Goal: Task Accomplishment & Management: Complete application form

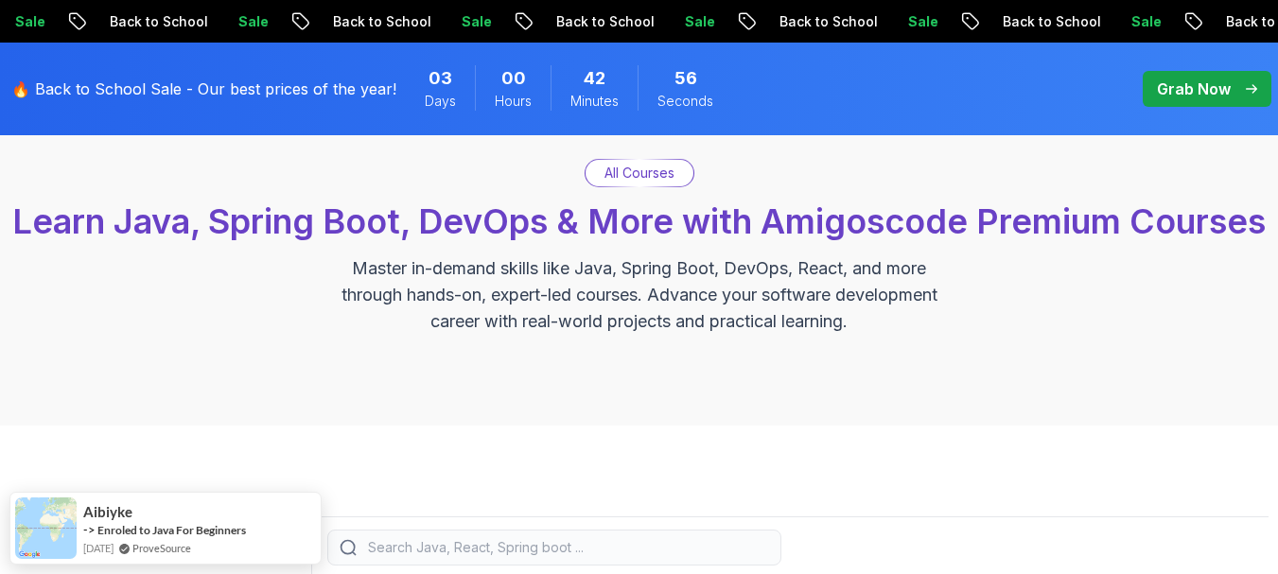
scroll to position [145, 0]
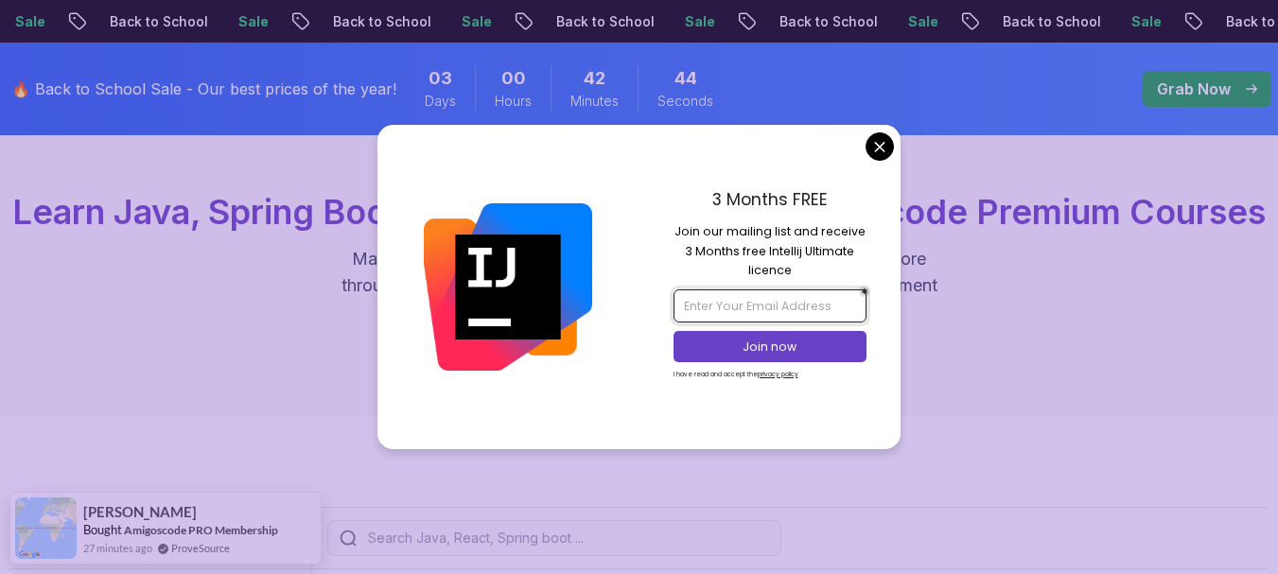
click at [764, 299] on input "email" at bounding box center [769, 305] width 193 height 32
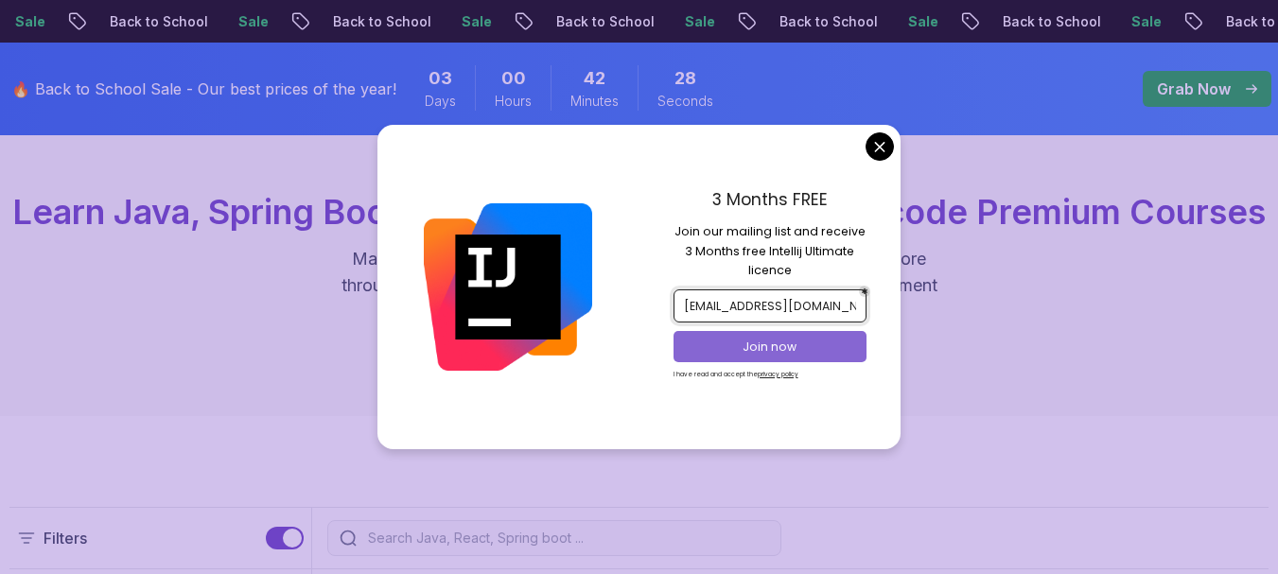
type input "wiwadev@gmail.com"
click at [775, 343] on p "Join now" at bounding box center [769, 347] width 157 height 17
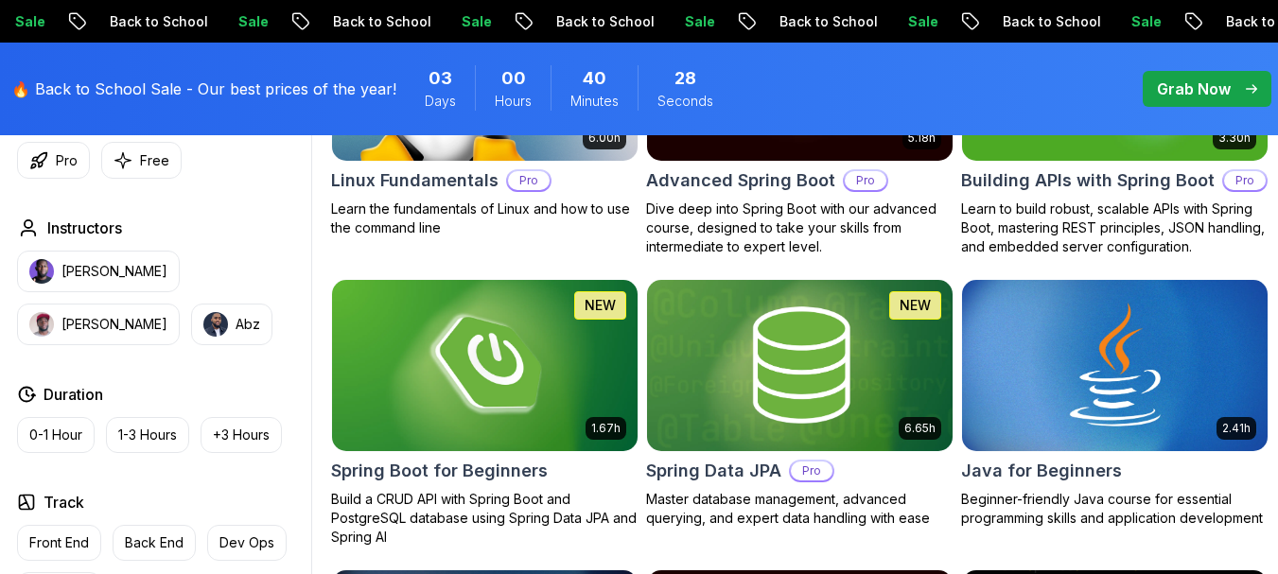
scroll to position [742, 0]
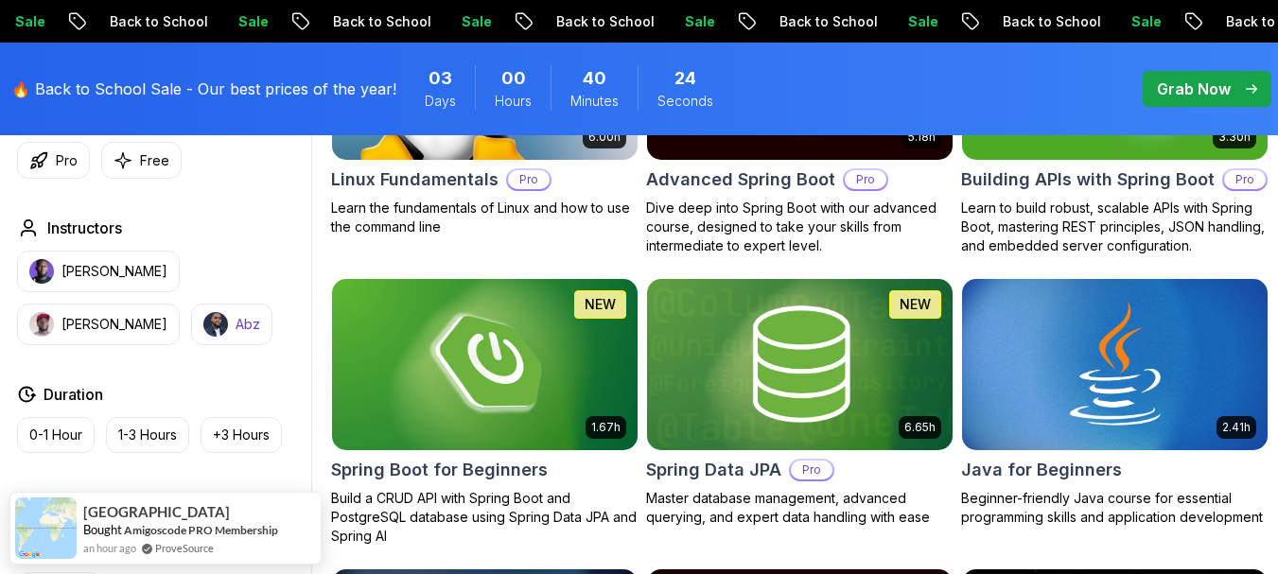
click at [236, 334] on p "Abz" at bounding box center [248, 324] width 25 height 19
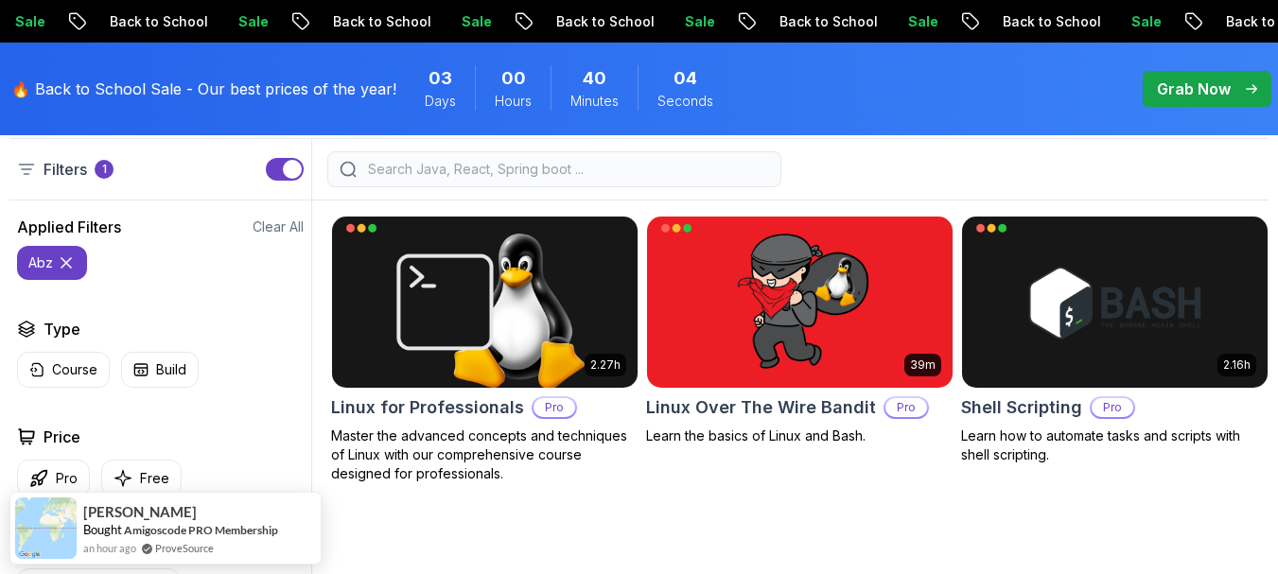
scroll to position [515, 0]
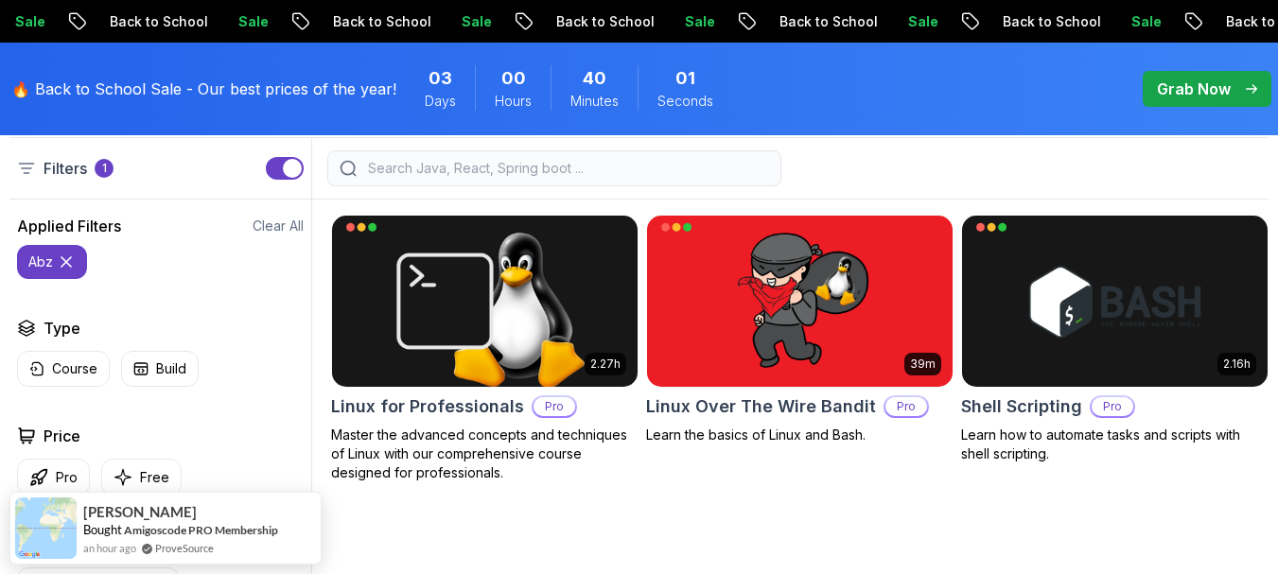
click at [65, 267] on icon at bounding box center [65, 261] width 9 height 9
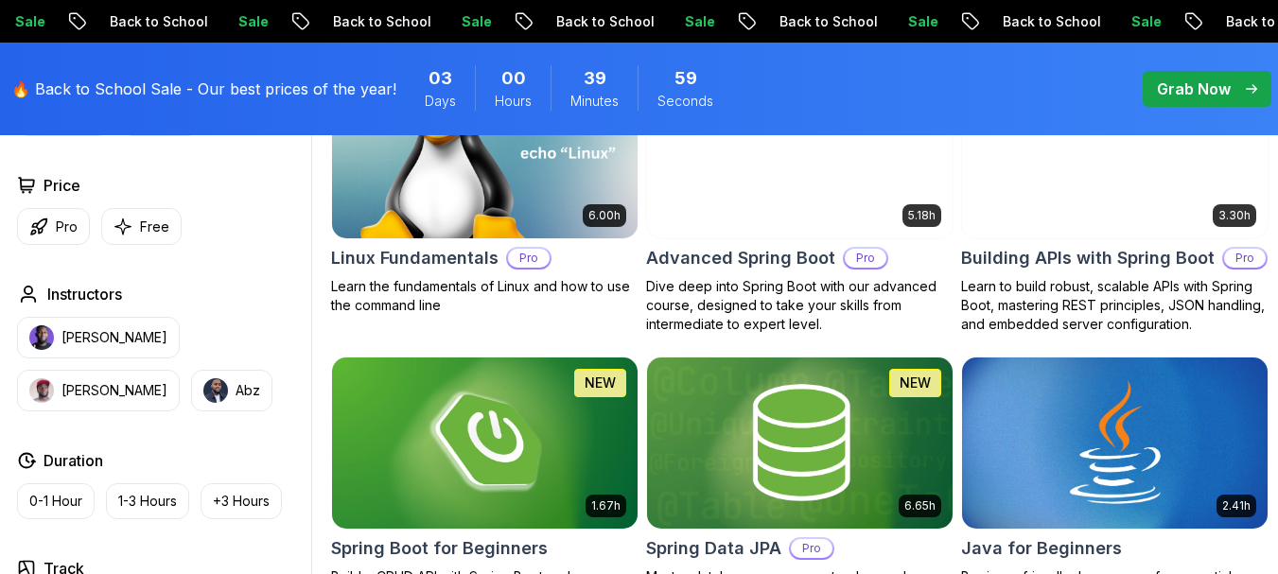
scroll to position [664, 0]
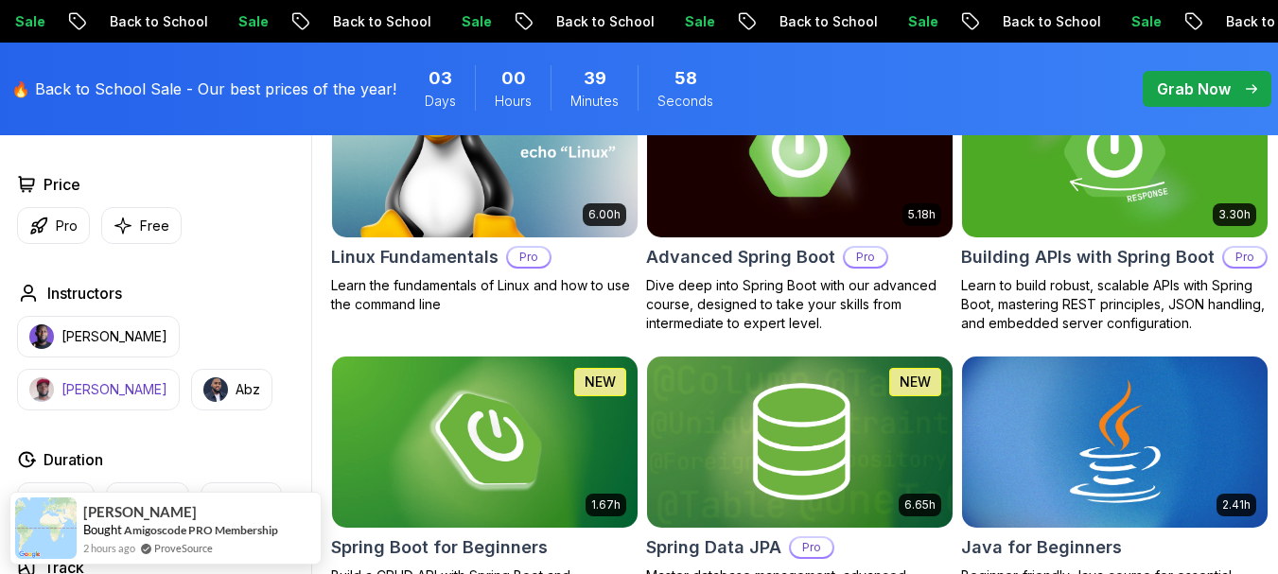
click at [180, 385] on button "[PERSON_NAME]" at bounding box center [98, 390] width 163 height 42
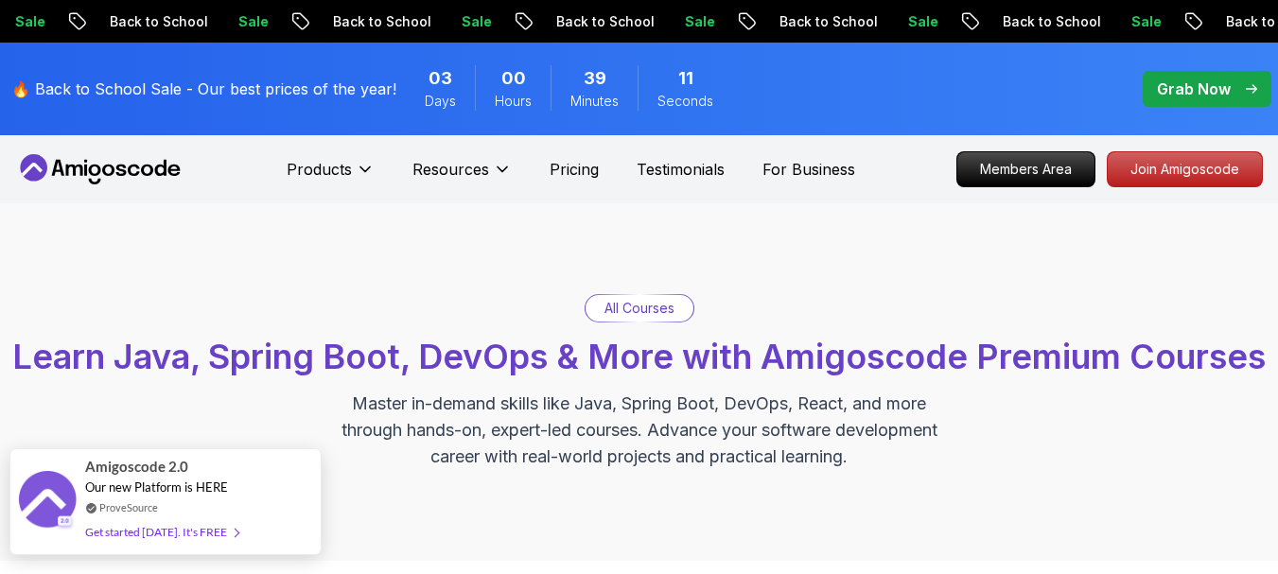
click at [229, 533] on span at bounding box center [232, 532] width 11 height 14
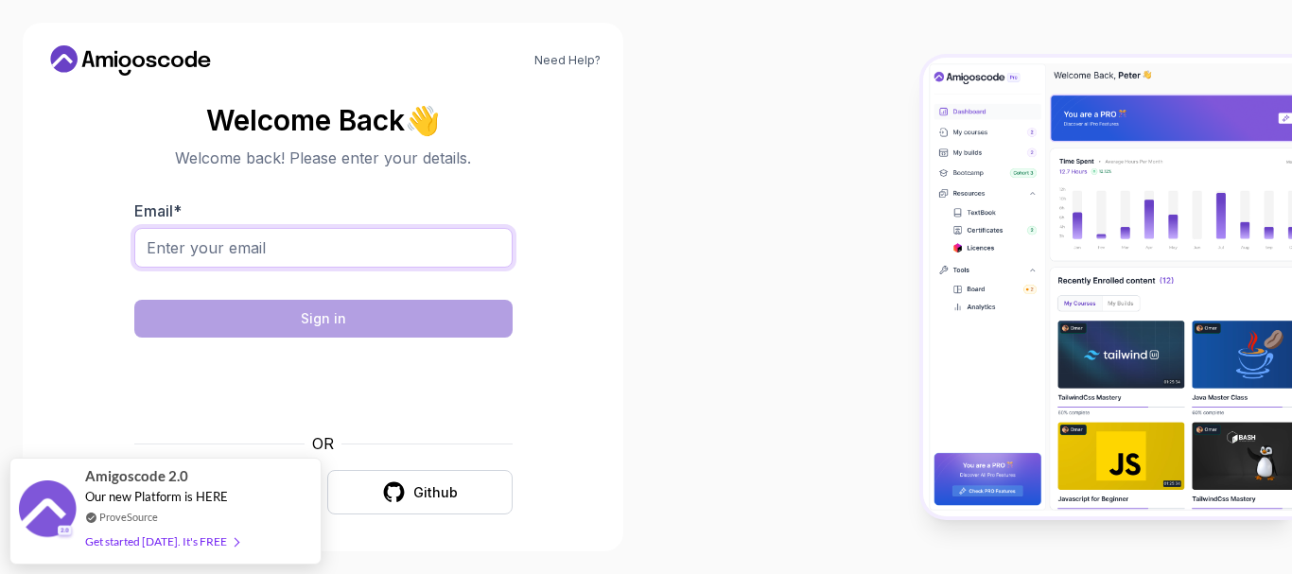
click at [352, 263] on input "Email *" at bounding box center [323, 248] width 378 height 40
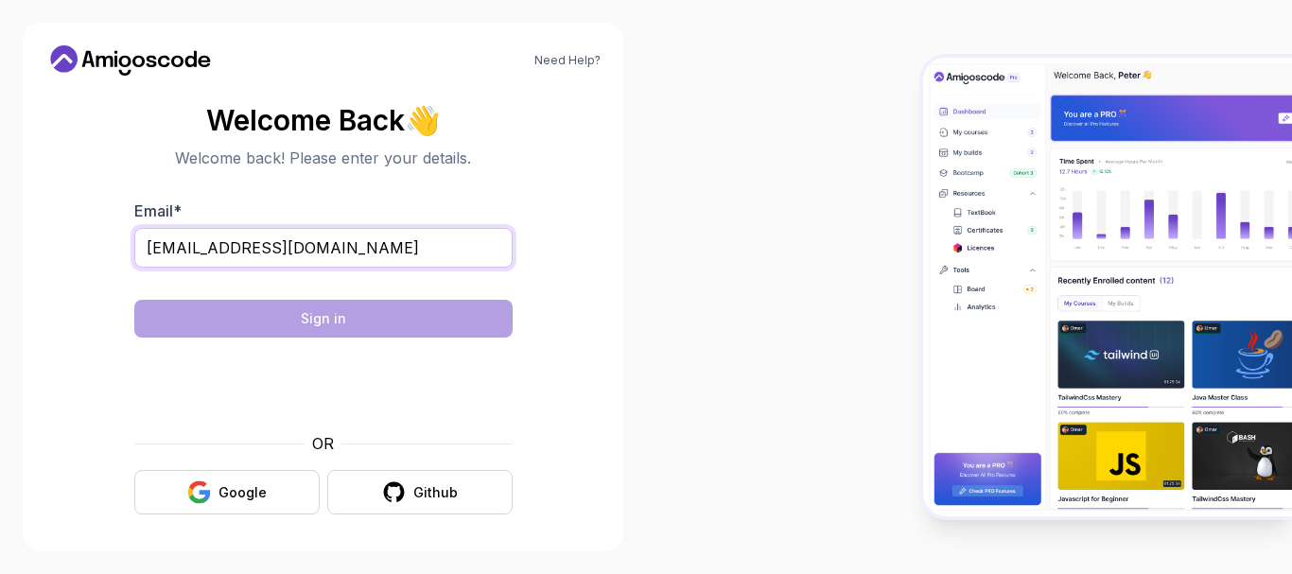
type input "sifaye57@gmail.com"
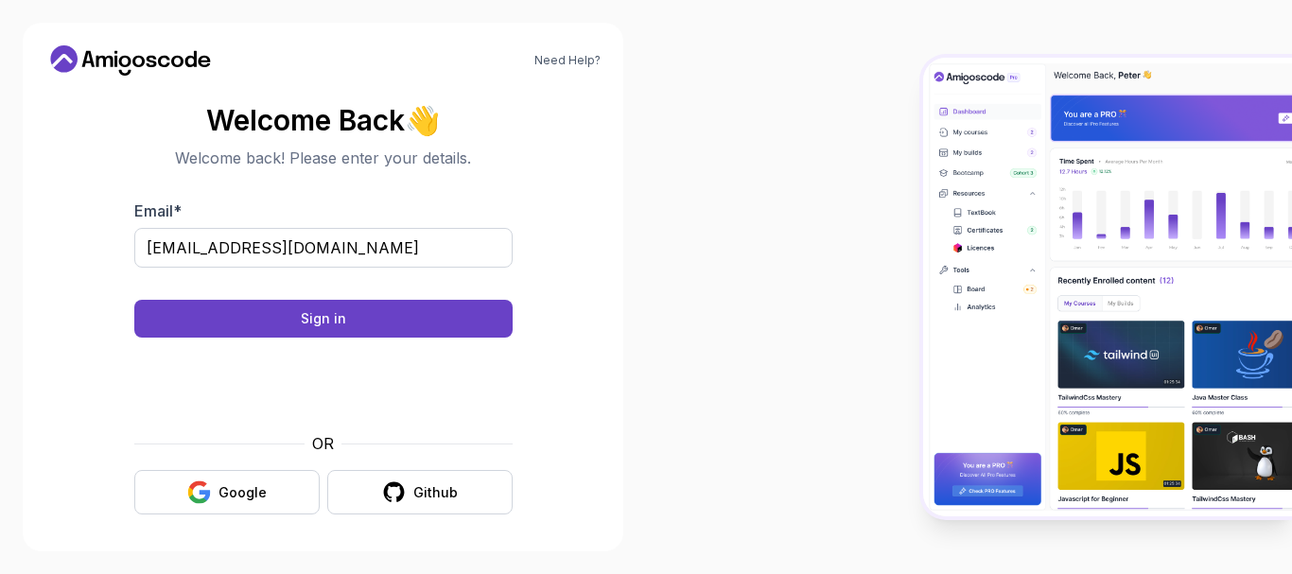
scroll to position [5, 0]
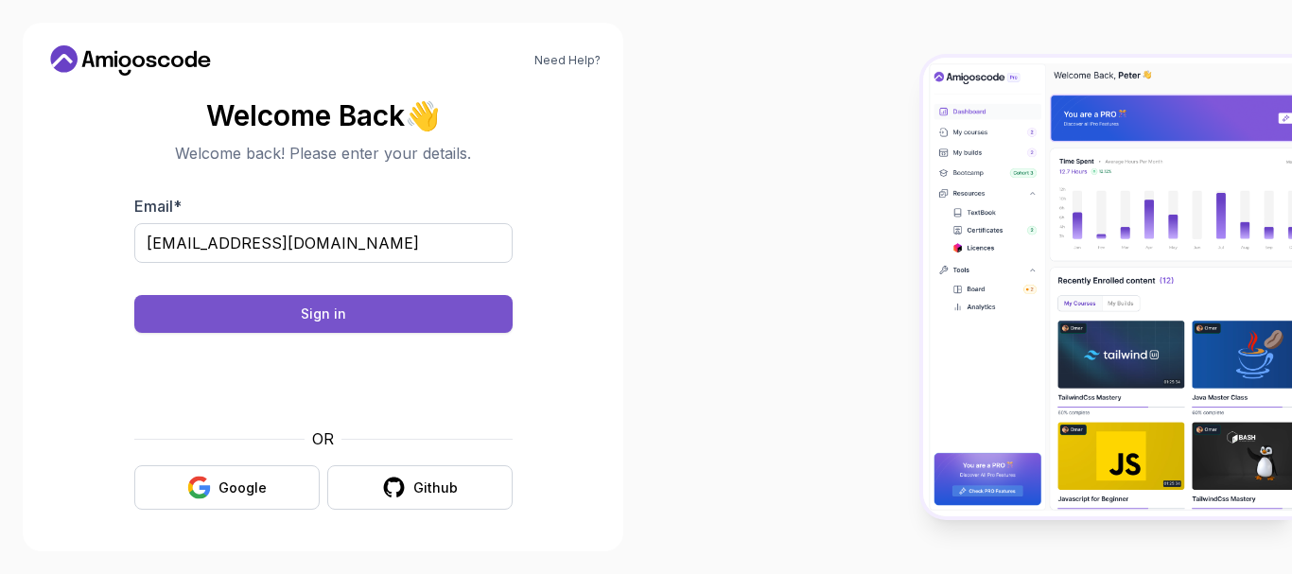
click at [432, 323] on button "Sign in" at bounding box center [323, 314] width 378 height 38
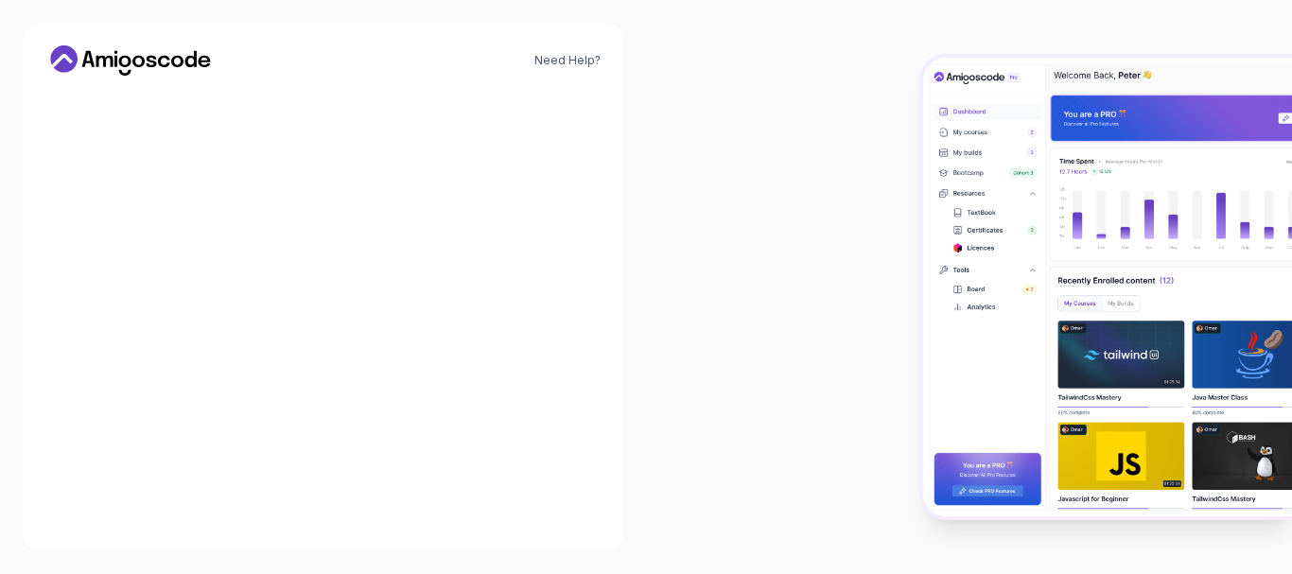
scroll to position [0, 0]
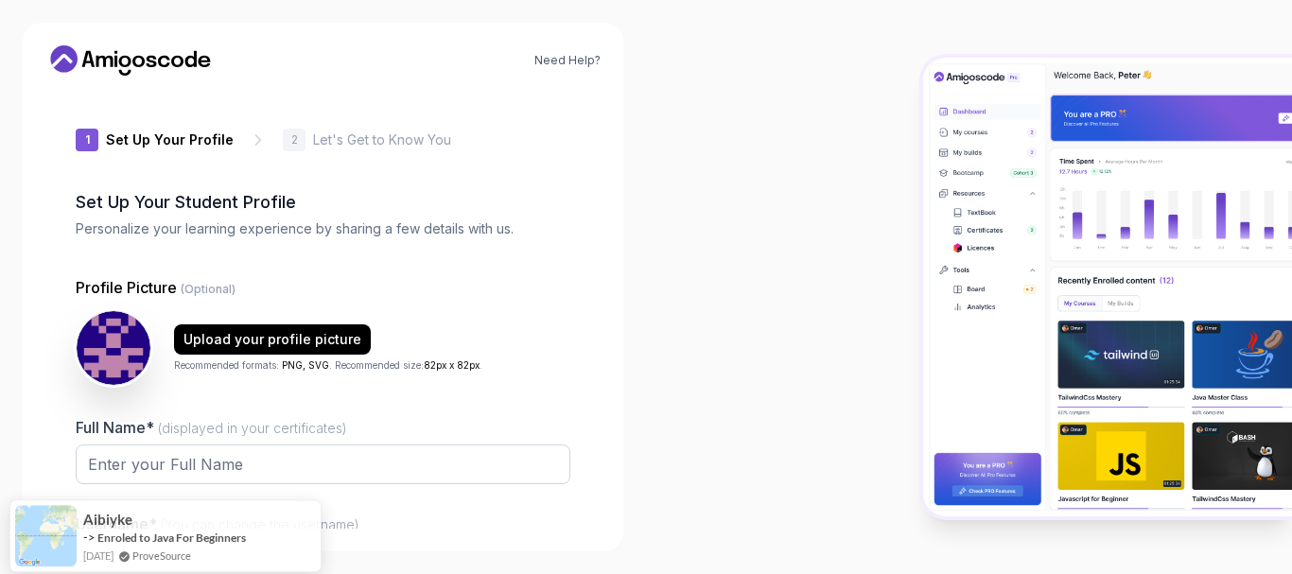
type input "happymongoosea0cac"
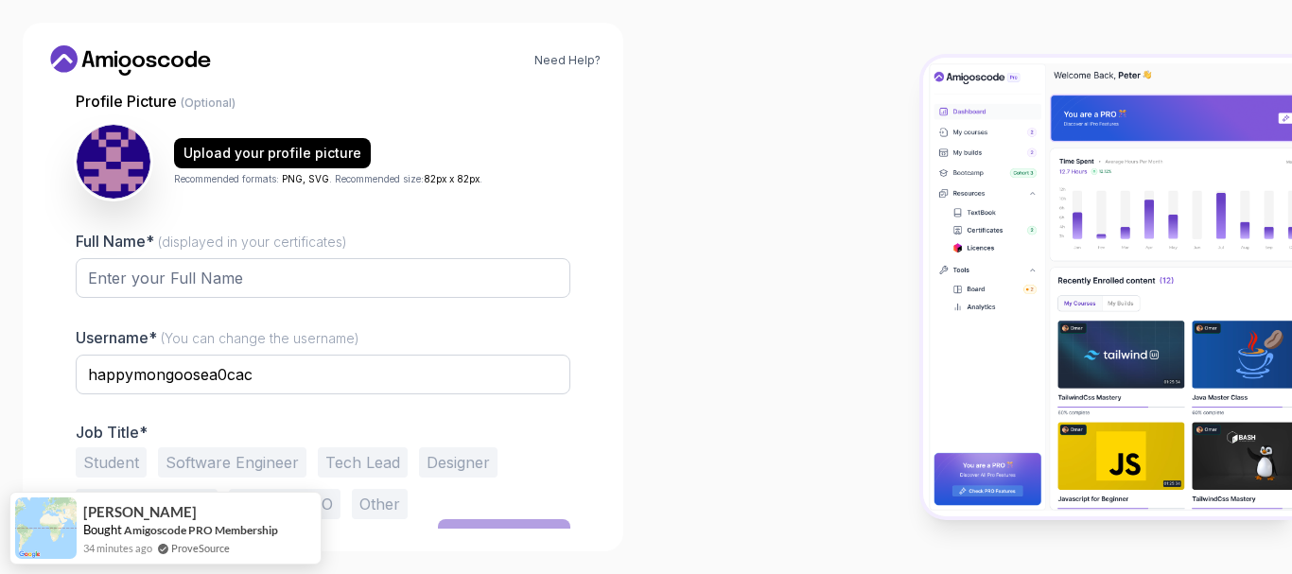
scroll to position [215, 0]
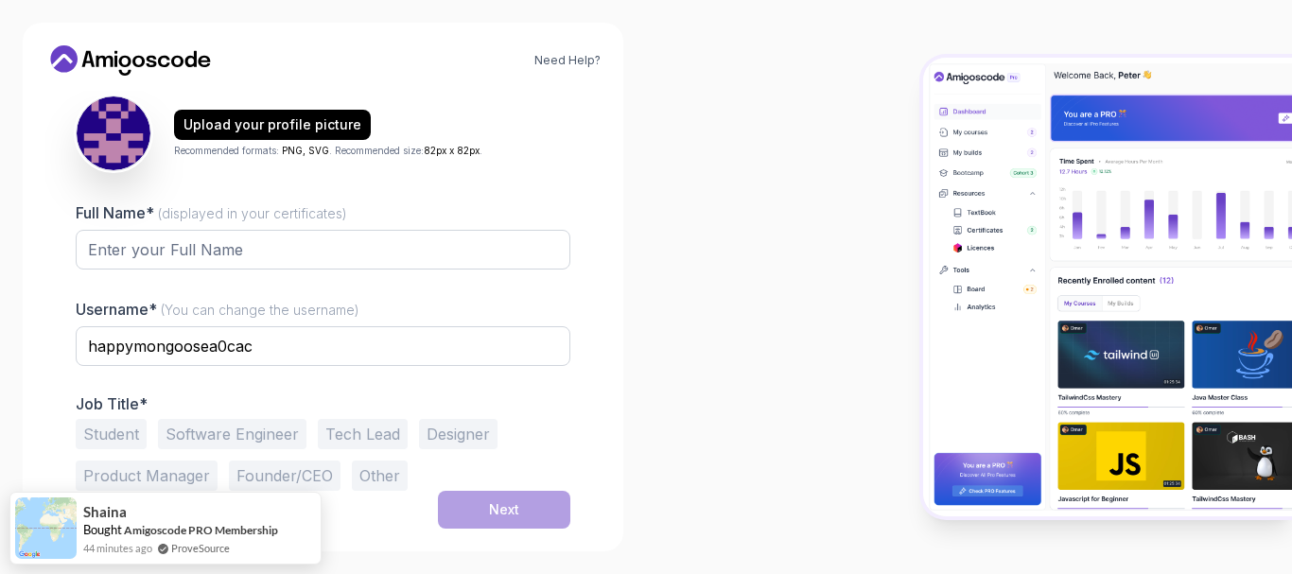
click at [114, 431] on button "Student" at bounding box center [111, 434] width 71 height 30
click at [261, 426] on button "Software Engineer" at bounding box center [232, 434] width 148 height 30
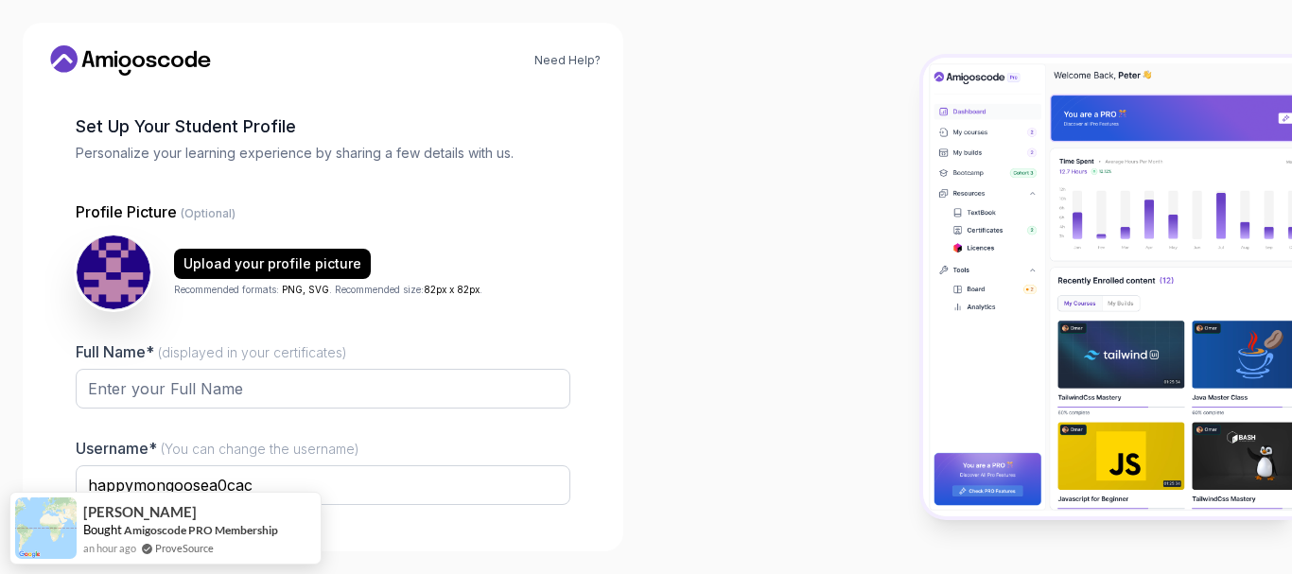
scroll to position [73, 0]
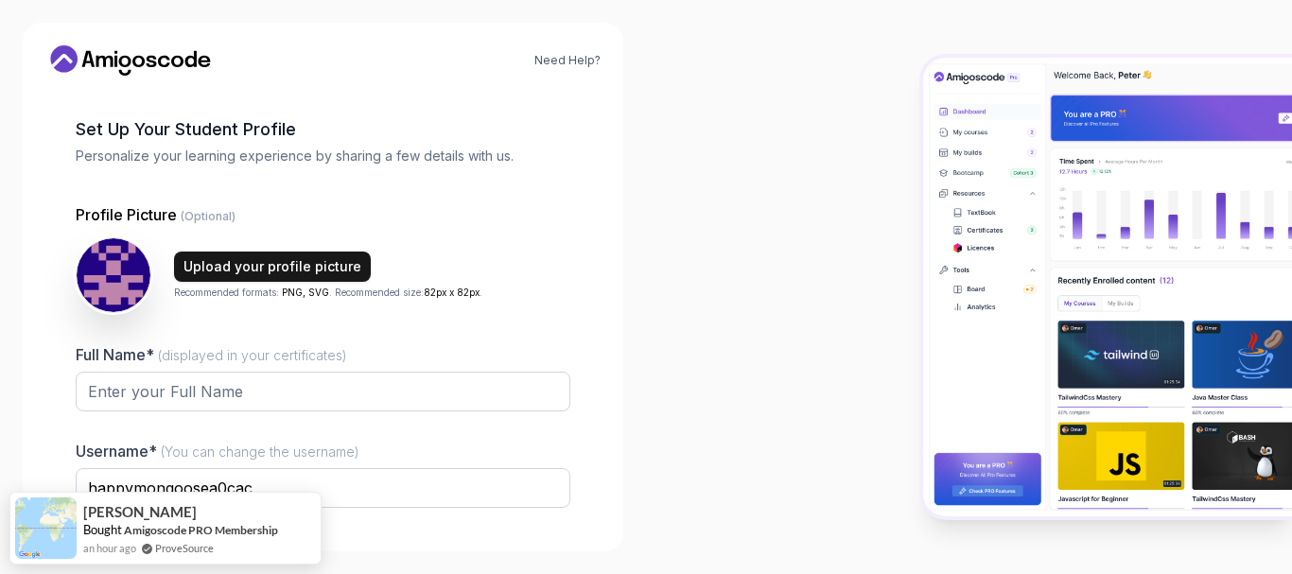
click at [246, 272] on div "Upload your profile picture" at bounding box center [272, 266] width 178 height 19
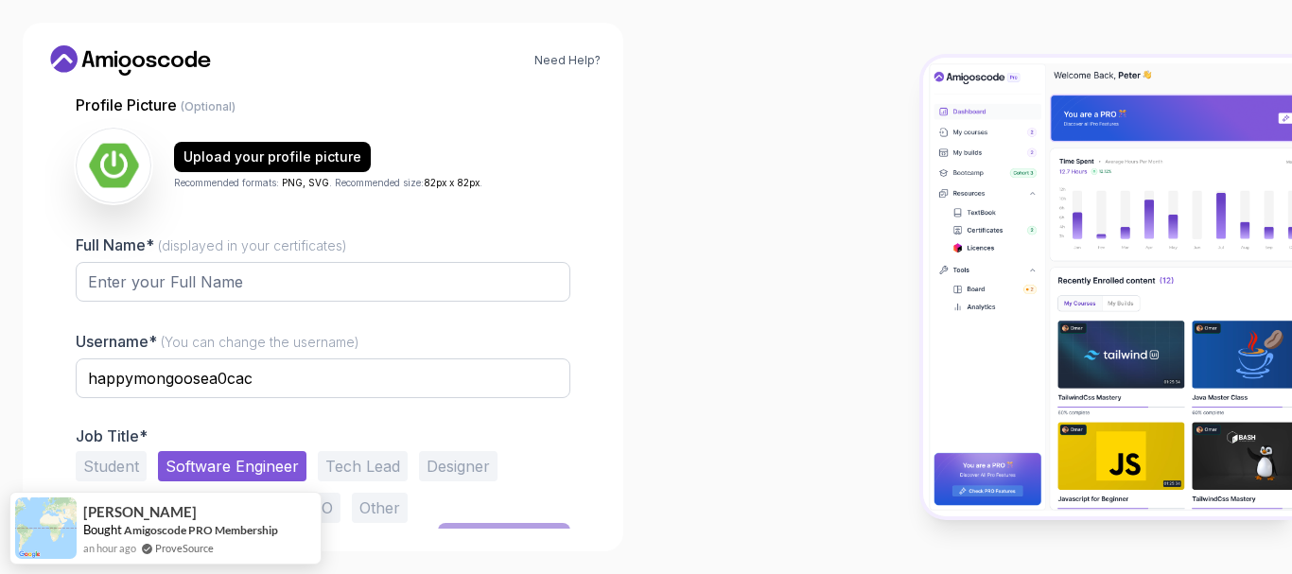
scroll to position [183, 0]
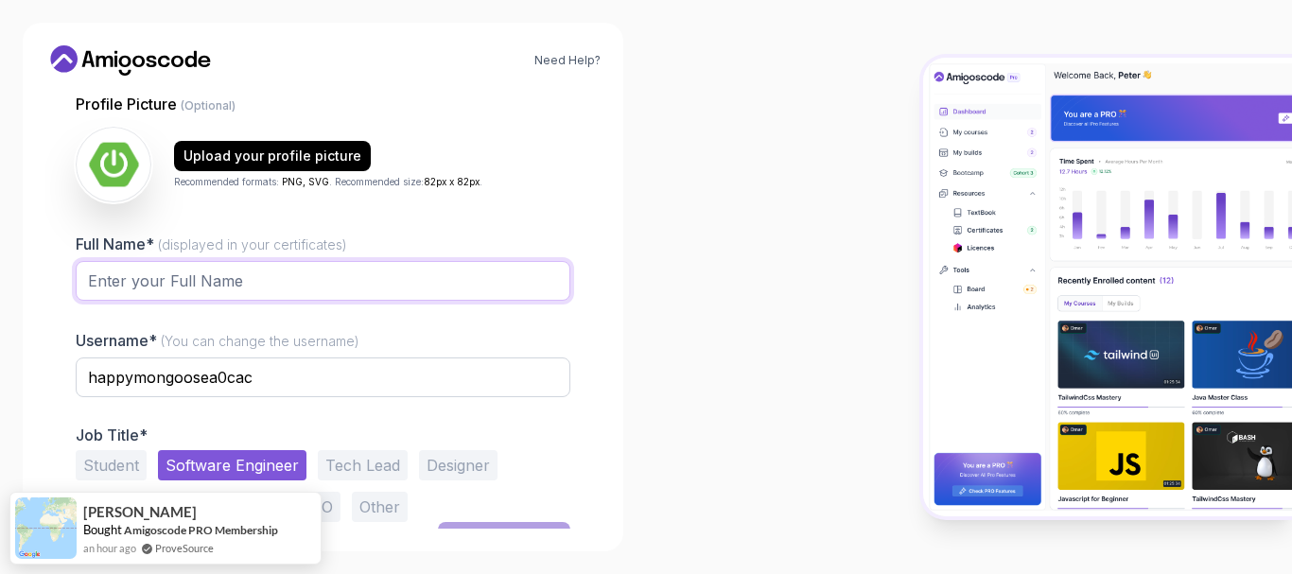
click at [428, 285] on input "Full Name* (displayed in your certificates)" at bounding box center [323, 281] width 495 height 40
type input "[PERSON_NAME]"
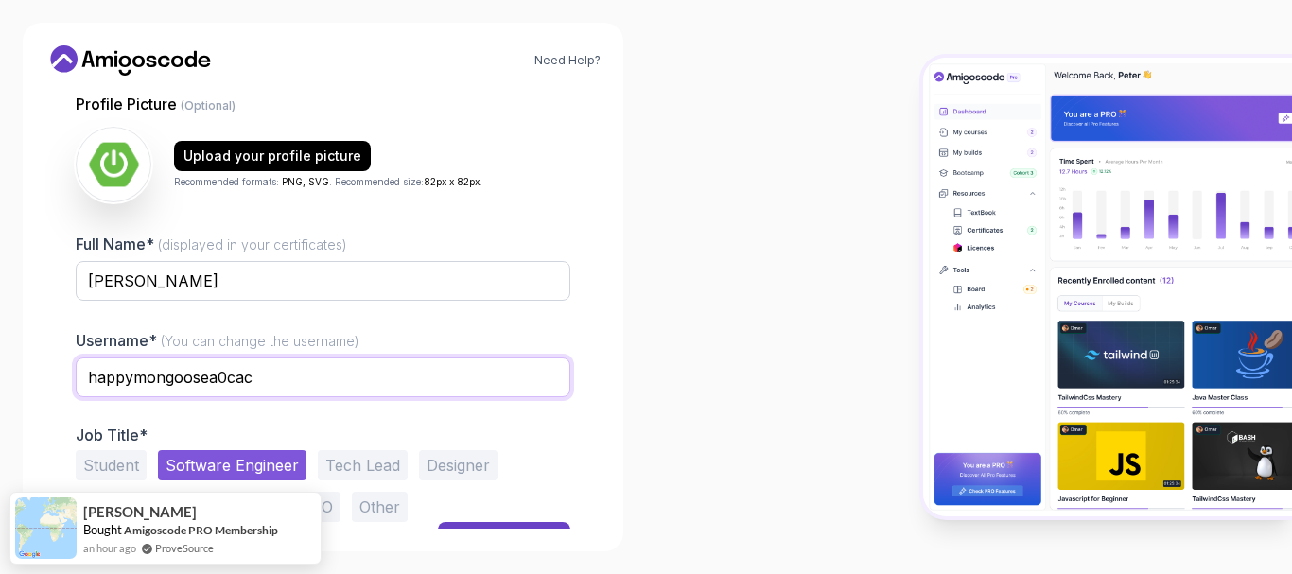
click at [501, 382] on input "happymongoosea0cac" at bounding box center [323, 378] width 495 height 40
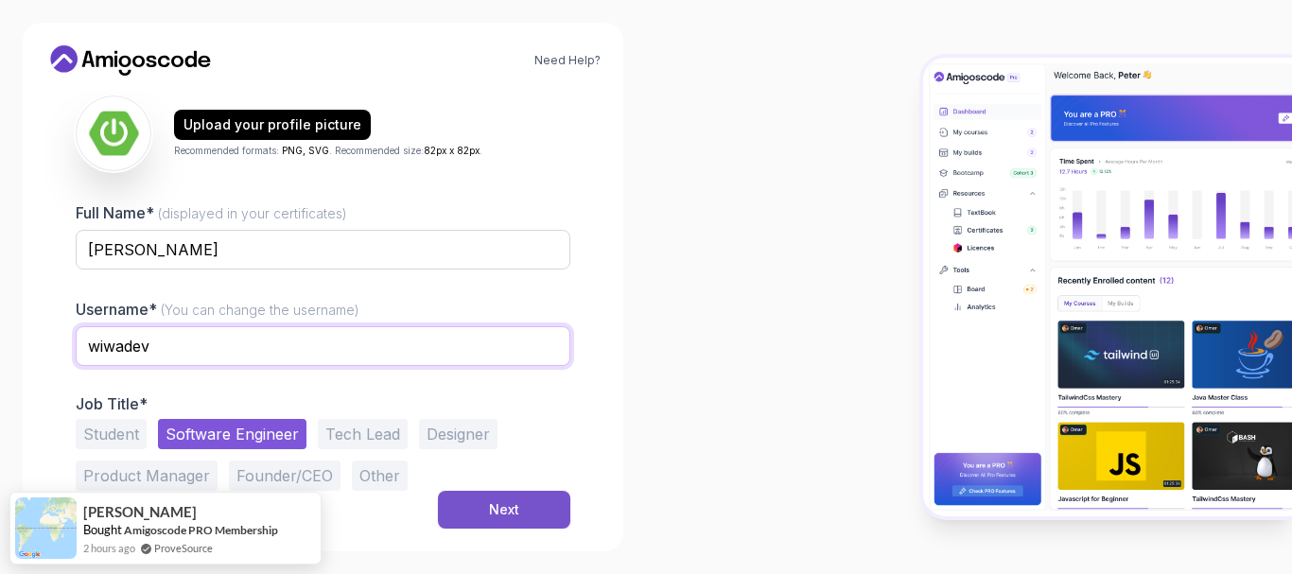
type input "wiwadev"
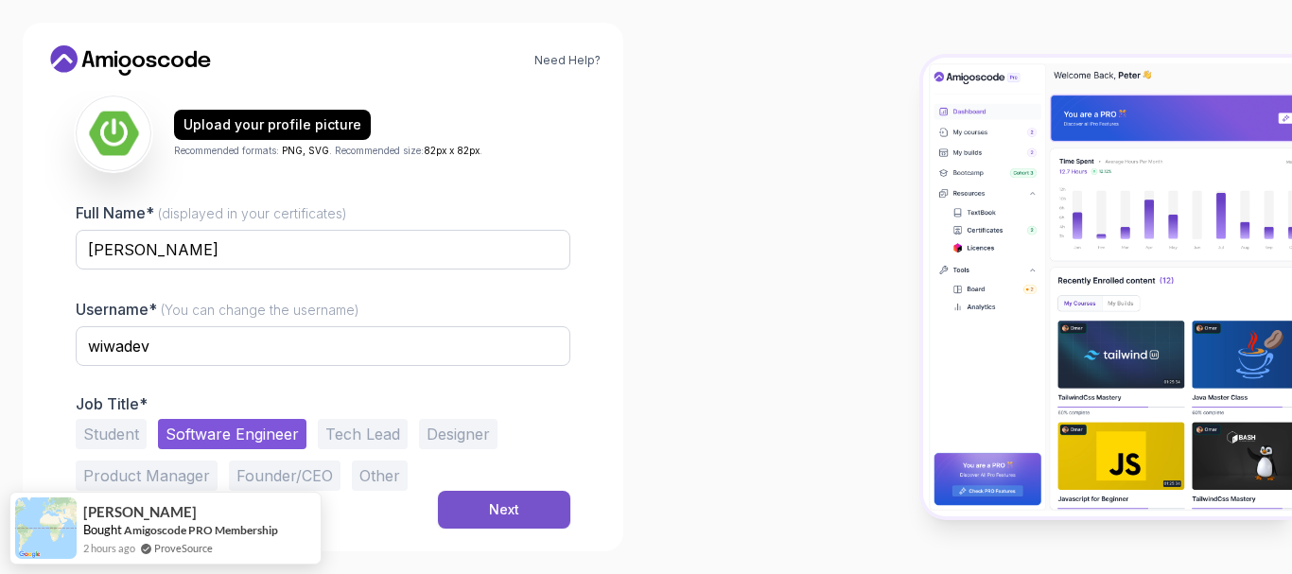
click at [482, 496] on button "Next" at bounding box center [504, 510] width 132 height 38
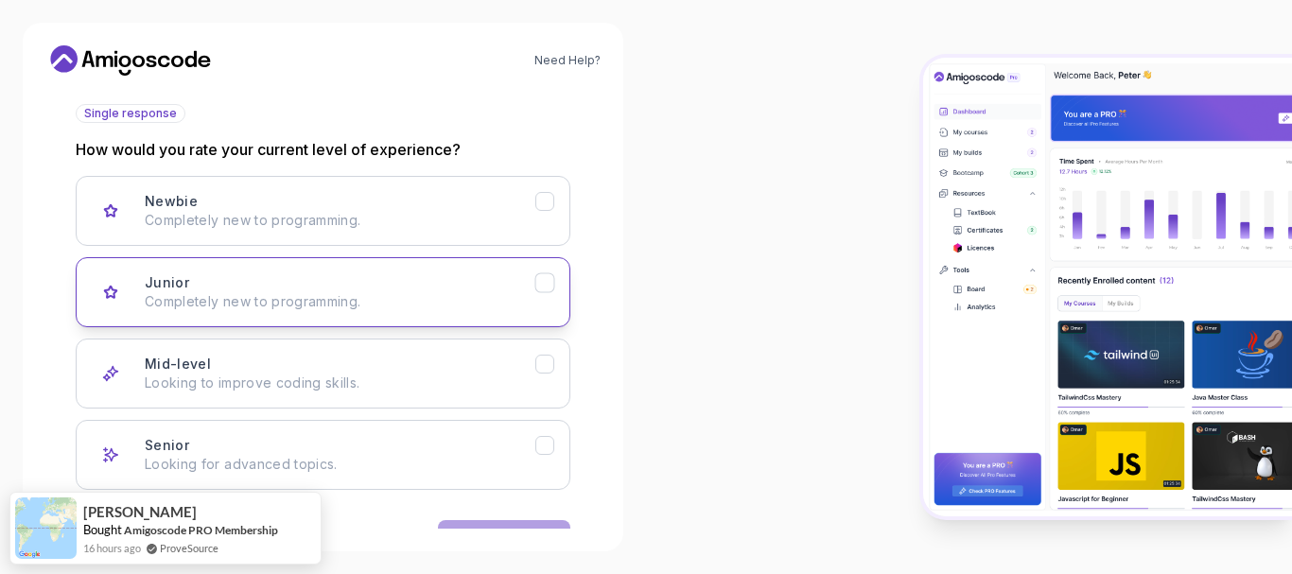
click at [540, 293] on button "Junior Completely new to programming." at bounding box center [323, 292] width 495 height 70
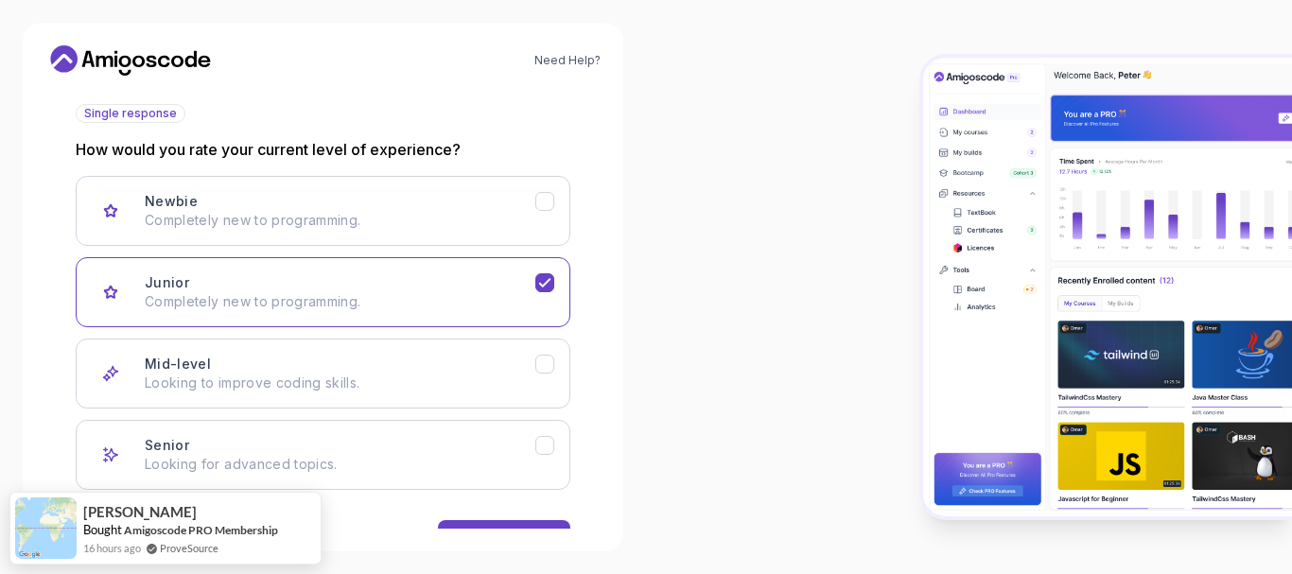
scroll to position [274, 0]
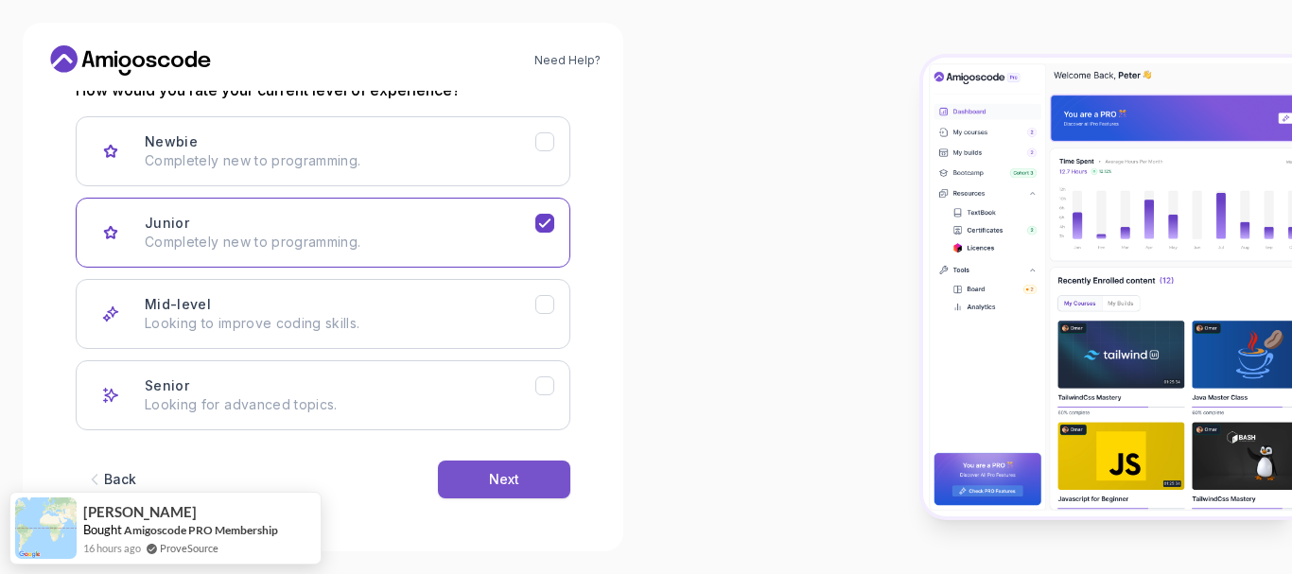
click at [484, 476] on button "Next" at bounding box center [504, 480] width 132 height 38
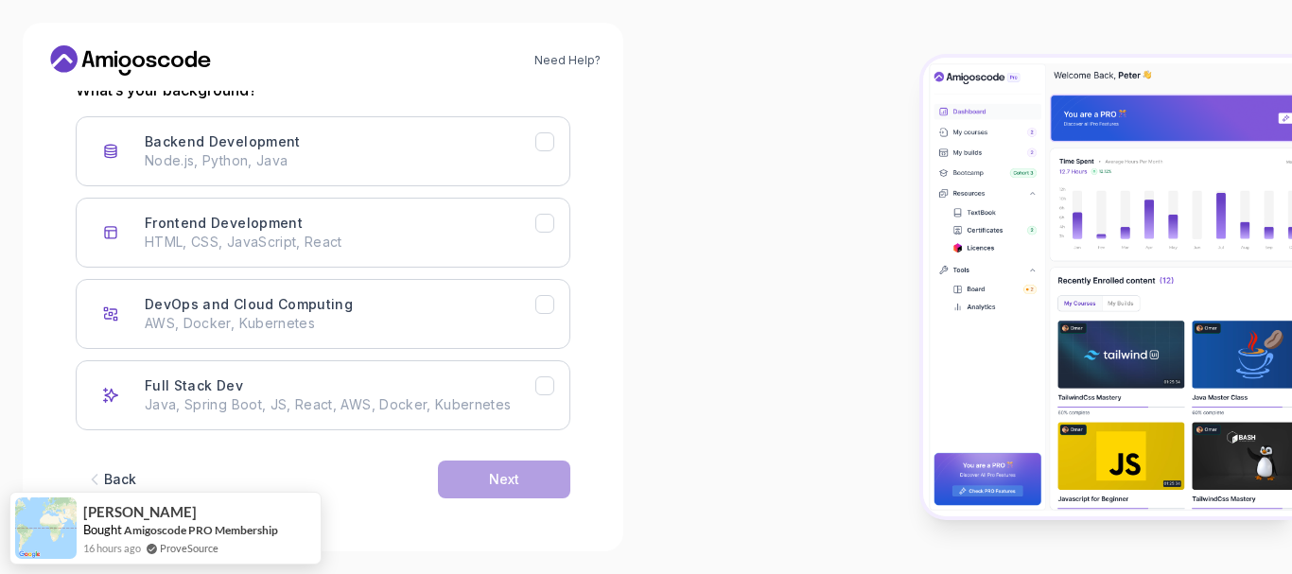
scroll to position [235, 0]
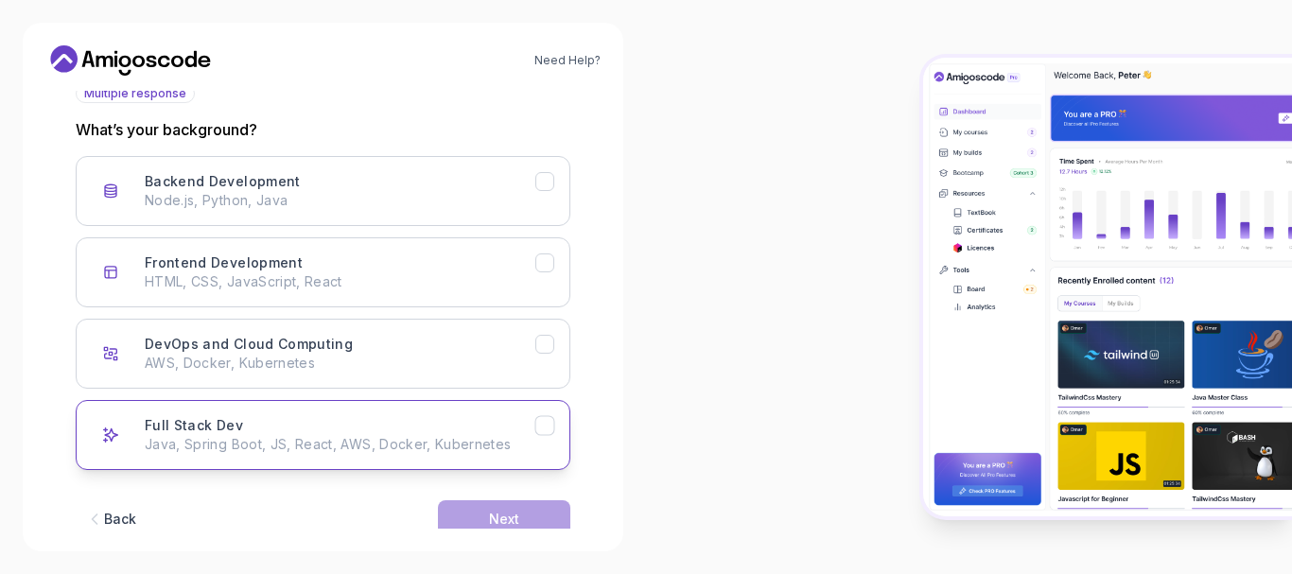
click at [541, 428] on icon "Full Stack Dev" at bounding box center [544, 426] width 10 height 8
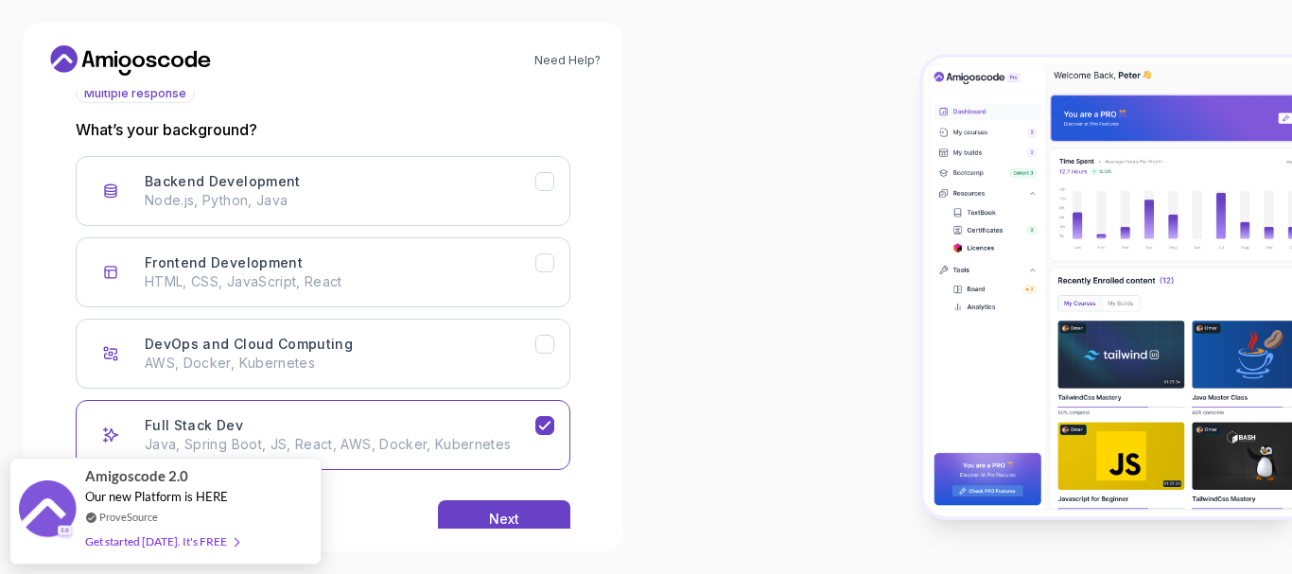
scroll to position [274, 0]
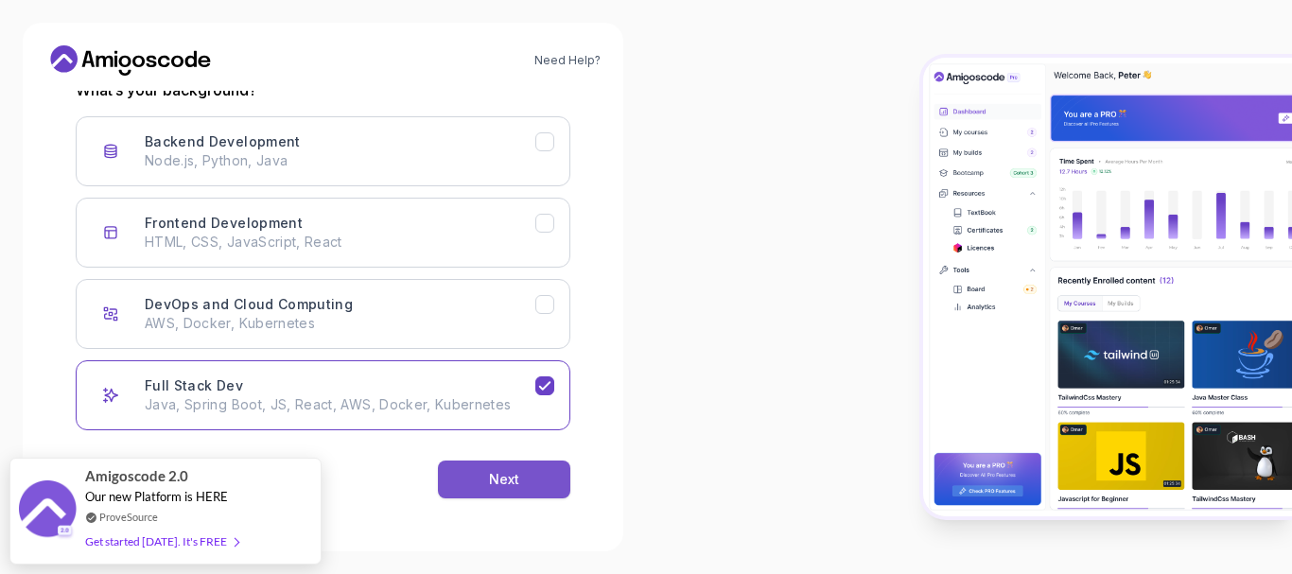
click at [532, 480] on button "Next" at bounding box center [504, 480] width 132 height 38
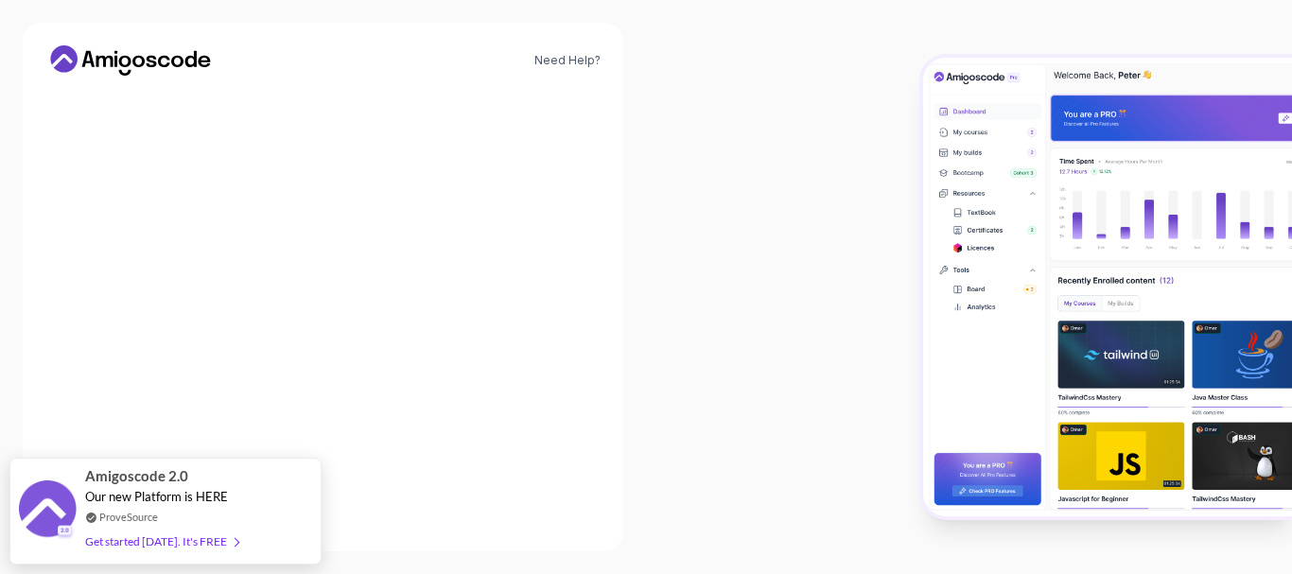
scroll to position [252, 0]
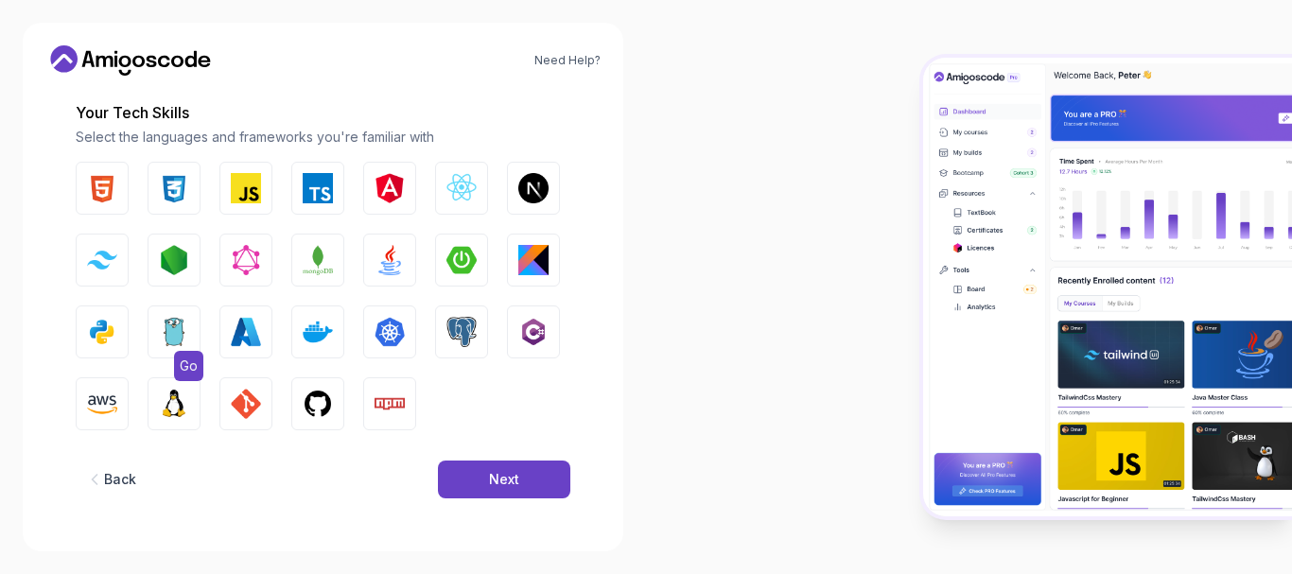
click at [186, 340] on img "button" at bounding box center [174, 332] width 30 height 30
click at [384, 254] on img "button" at bounding box center [390, 260] width 30 height 30
click at [466, 249] on img "button" at bounding box center [461, 260] width 30 height 30
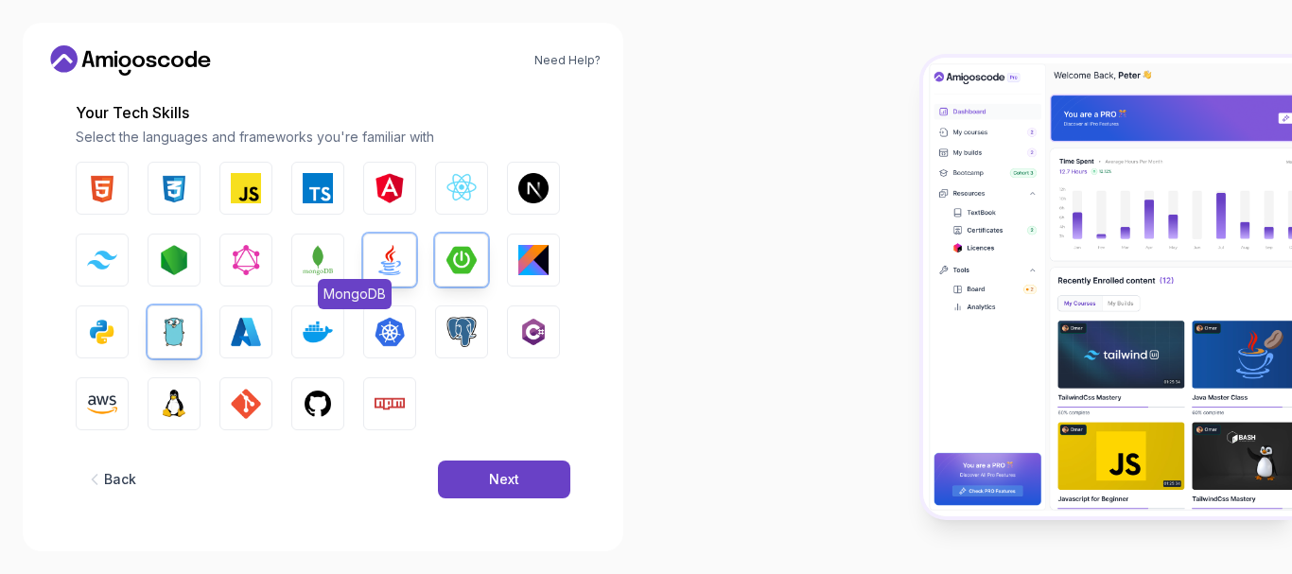
click at [316, 260] on img "button" at bounding box center [318, 260] width 30 height 30
click at [174, 260] on img "button" at bounding box center [174, 260] width 30 height 30
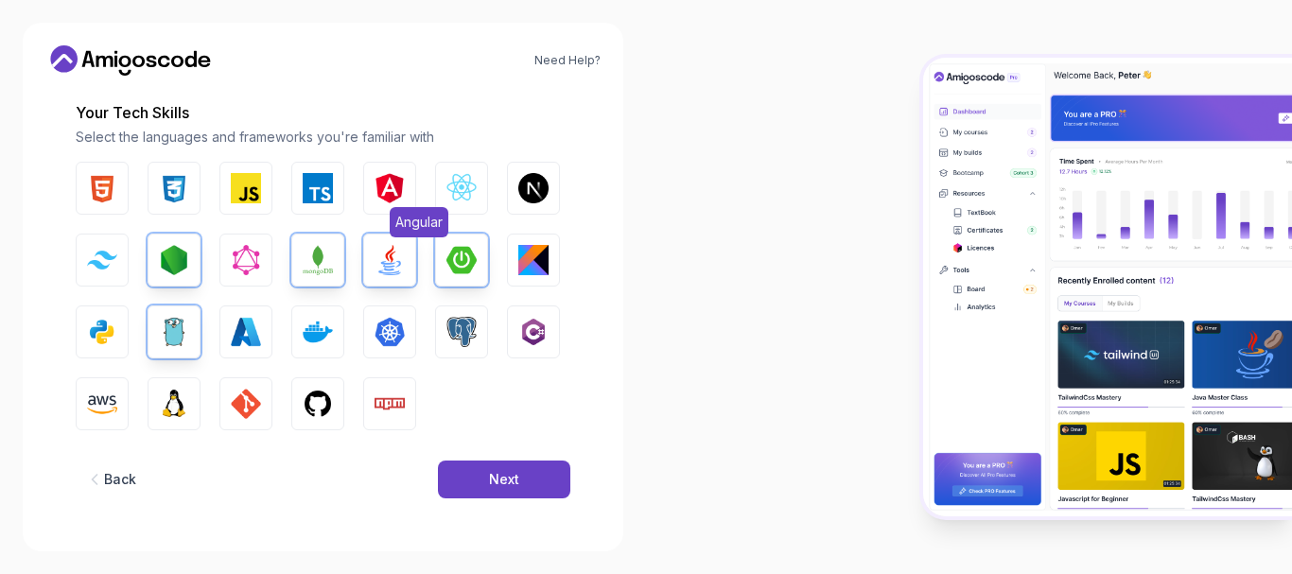
click at [368, 205] on button "Angular" at bounding box center [389, 188] width 53 height 53
click at [253, 194] on img "button" at bounding box center [246, 188] width 30 height 30
click at [311, 190] on img "button" at bounding box center [318, 188] width 30 height 30
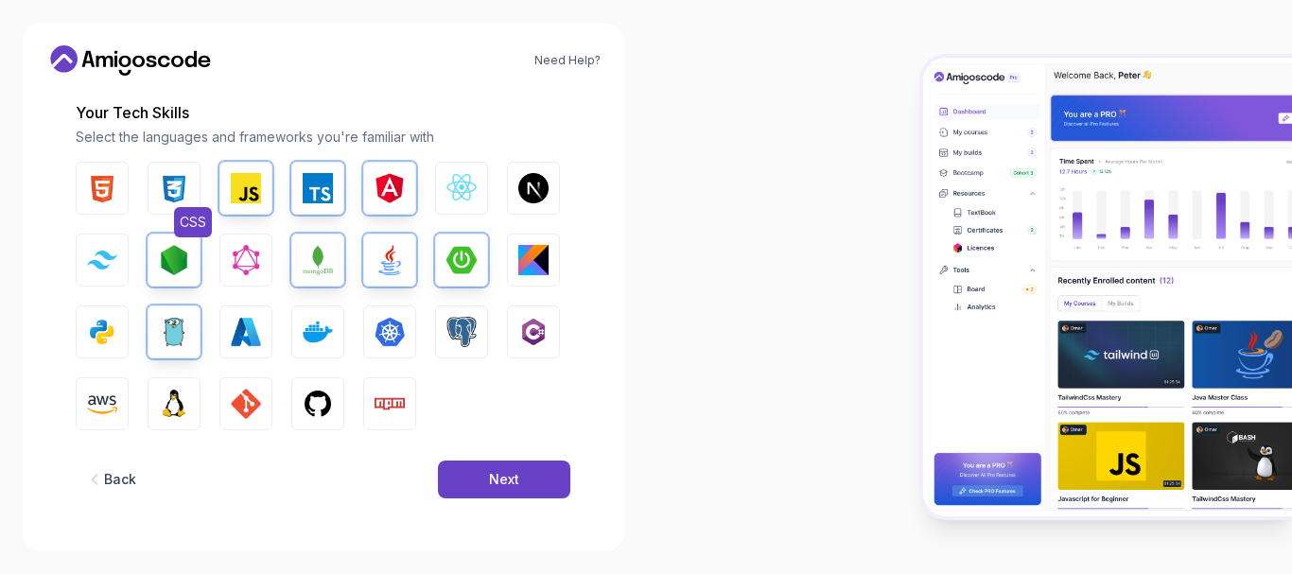
click at [167, 193] on img "button" at bounding box center [174, 188] width 30 height 30
click at [96, 195] on img "button" at bounding box center [102, 188] width 30 height 30
click at [243, 411] on img "button" at bounding box center [246, 404] width 30 height 30
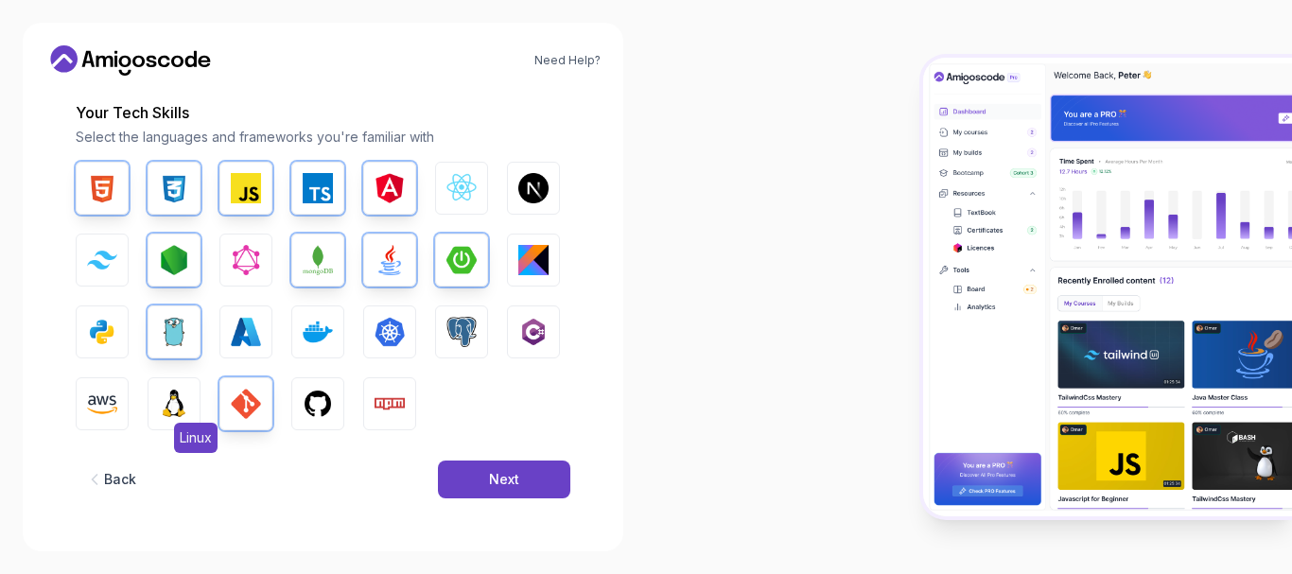
click at [166, 408] on img "button" at bounding box center [174, 404] width 30 height 30
click at [319, 323] on img "button" at bounding box center [318, 332] width 30 height 30
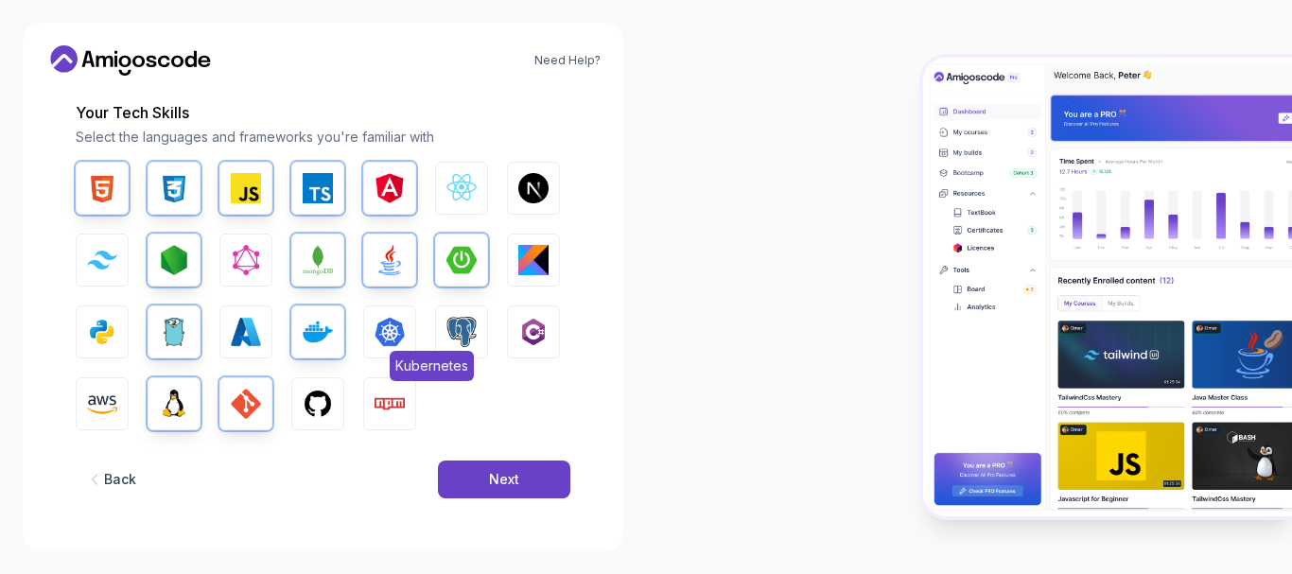
click at [379, 330] on img "button" at bounding box center [390, 332] width 30 height 30
click at [447, 324] on img "button" at bounding box center [461, 332] width 30 height 30
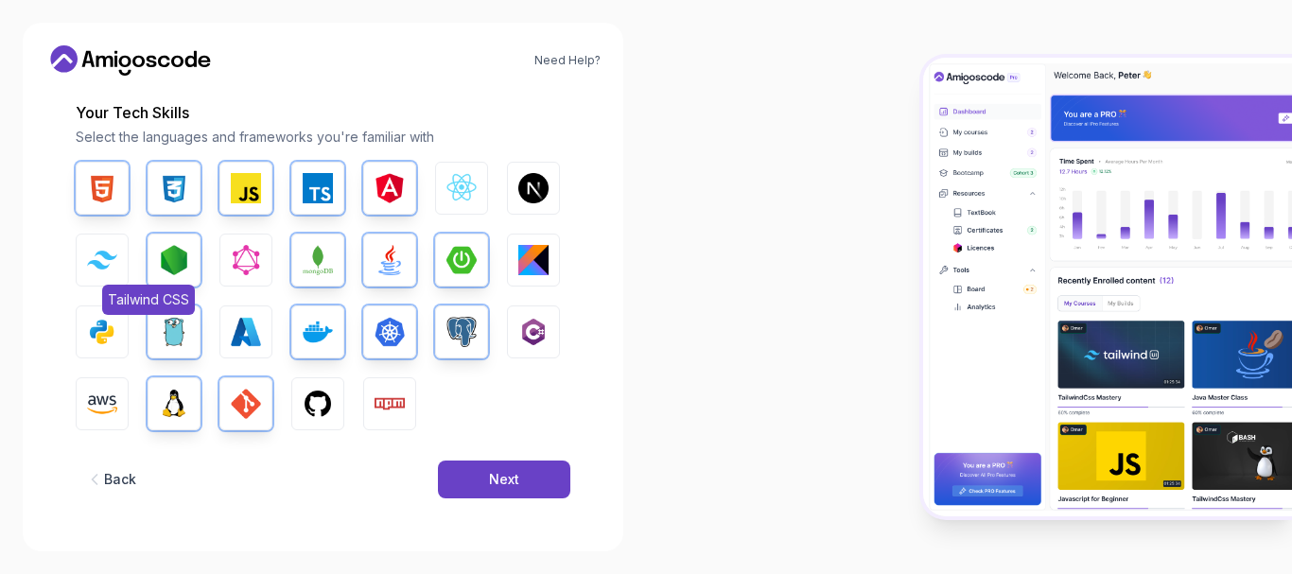
click at [107, 257] on img "button" at bounding box center [102, 260] width 30 height 18
click at [459, 187] on img "button" at bounding box center [461, 188] width 30 height 30
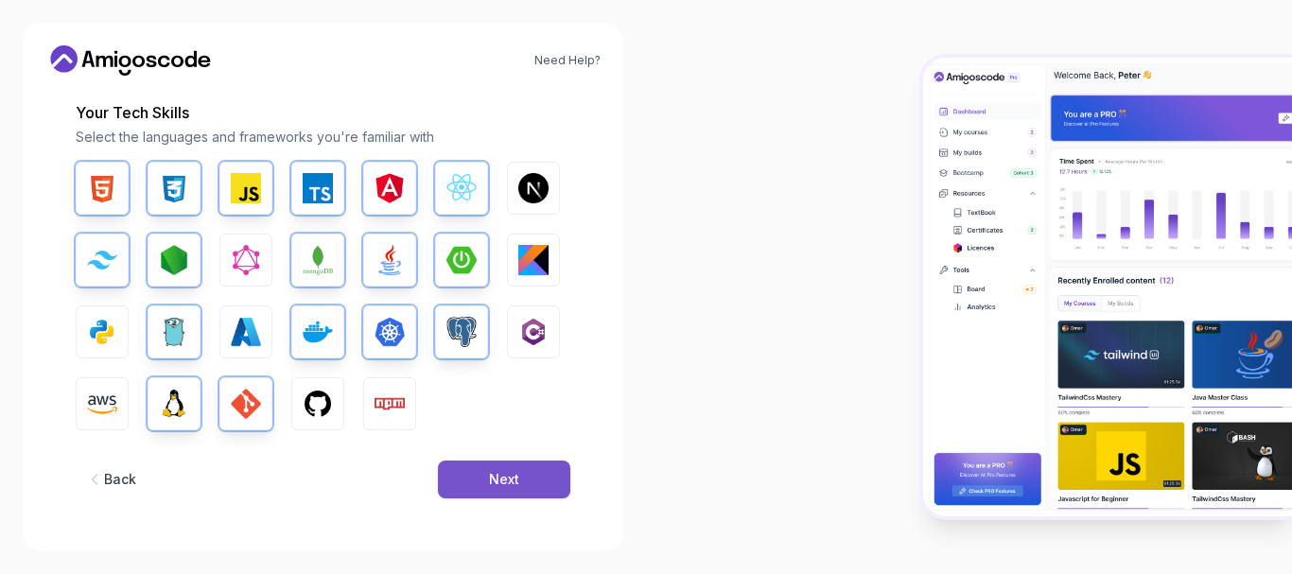
click at [505, 480] on div "Next" at bounding box center [504, 479] width 30 height 19
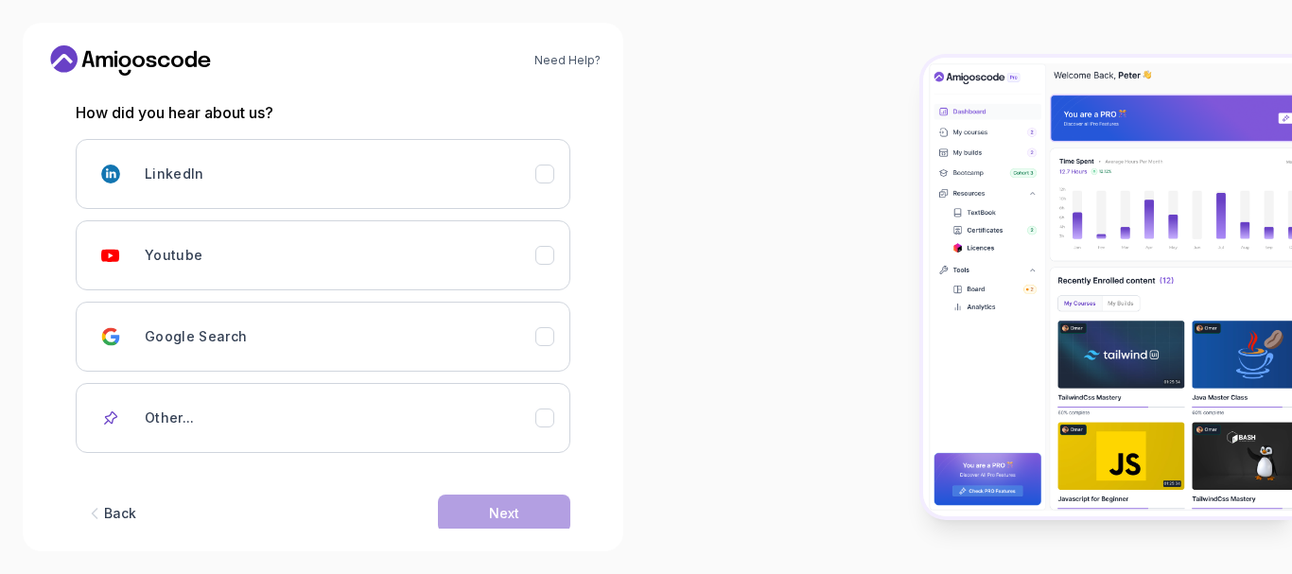
click at [167, 107] on p "How did you hear about us?" at bounding box center [323, 112] width 495 height 23
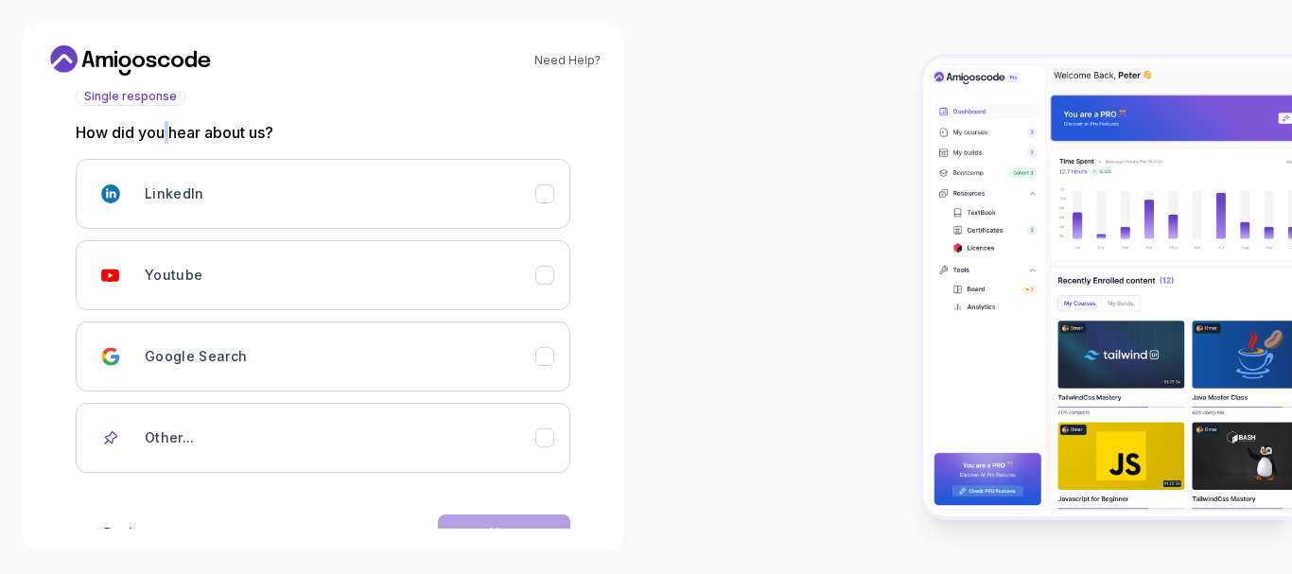
click at [167, 107] on div "Single response How did you hear about us? LinkedIn Youtube Google Search Other…" at bounding box center [323, 280] width 495 height 386
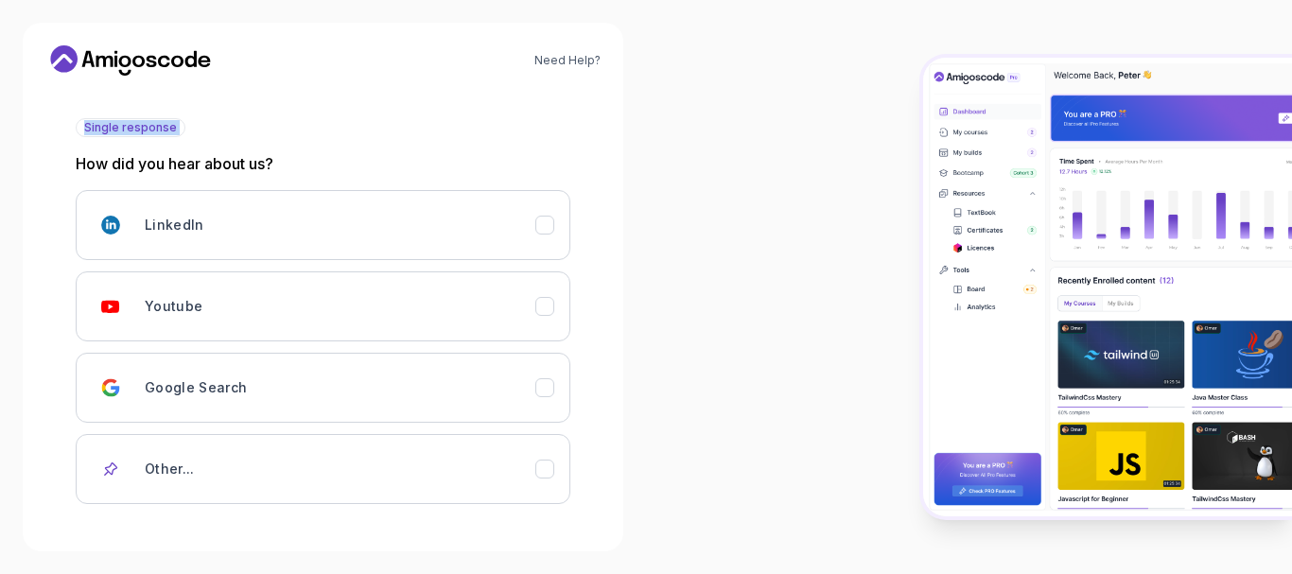
click at [167, 107] on div "2 Let's Get to Know You 1 Set Up Your Profile 2 Let's Get to Know You Getting t…" at bounding box center [323, 109] width 495 height 438
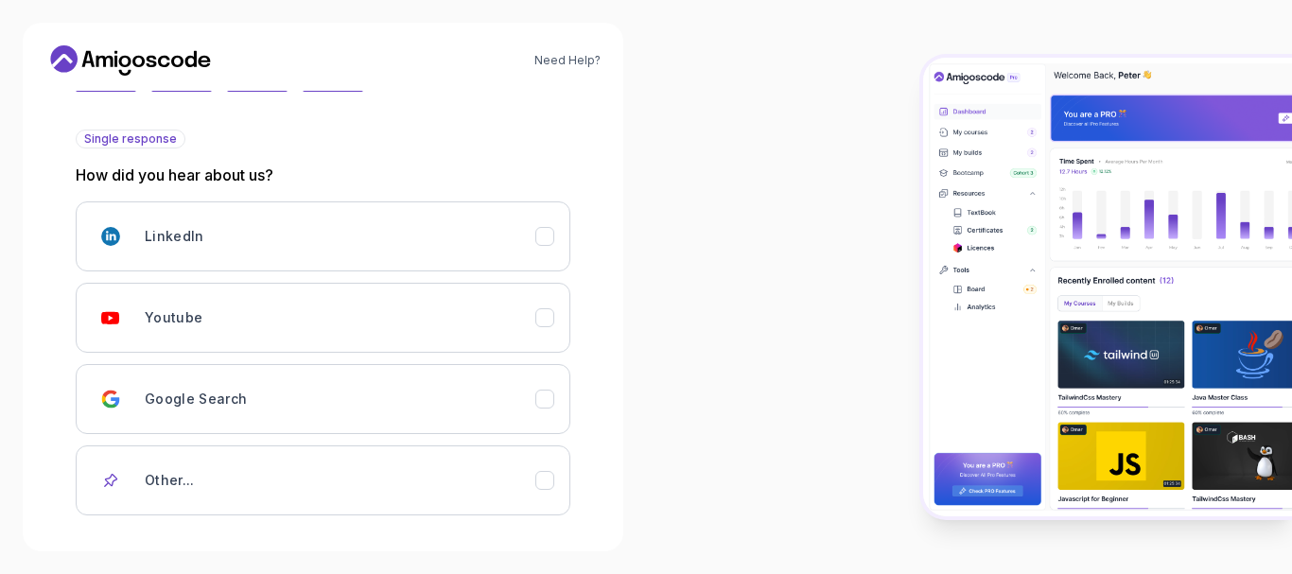
click at [182, 166] on p "How did you hear about us?" at bounding box center [323, 175] width 495 height 23
click at [597, 239] on div "2 Let's Get to Know You 1 Set Up Your Profile 2 Let's Get to Know You Getting t…" at bounding box center [322, 121] width 555 height 438
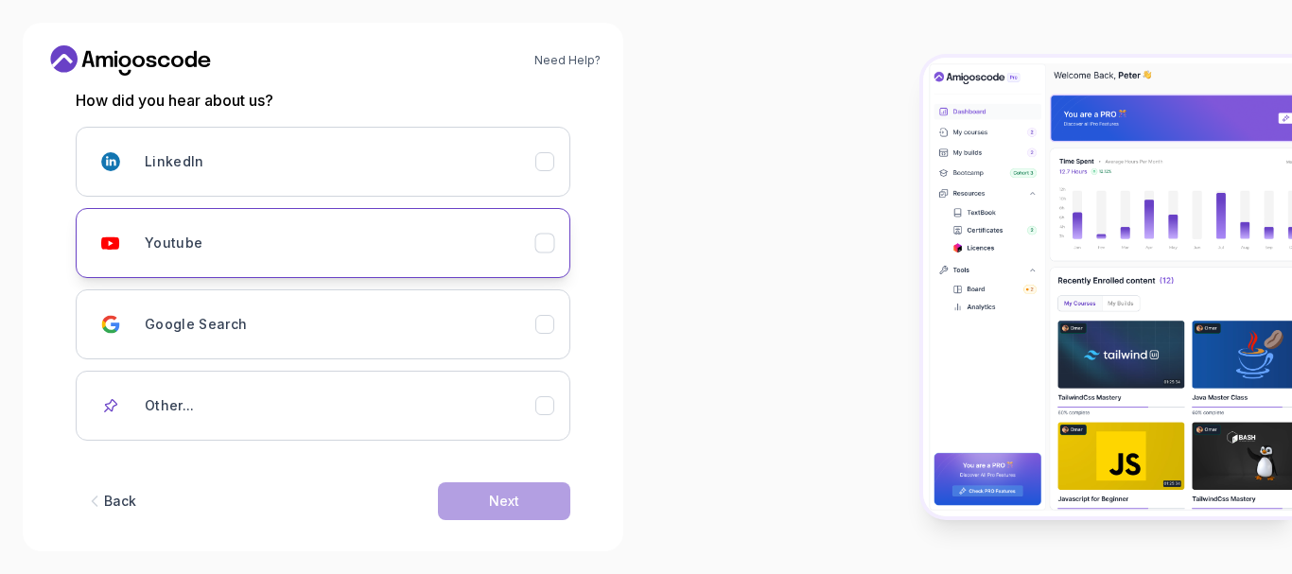
scroll to position [265, 0]
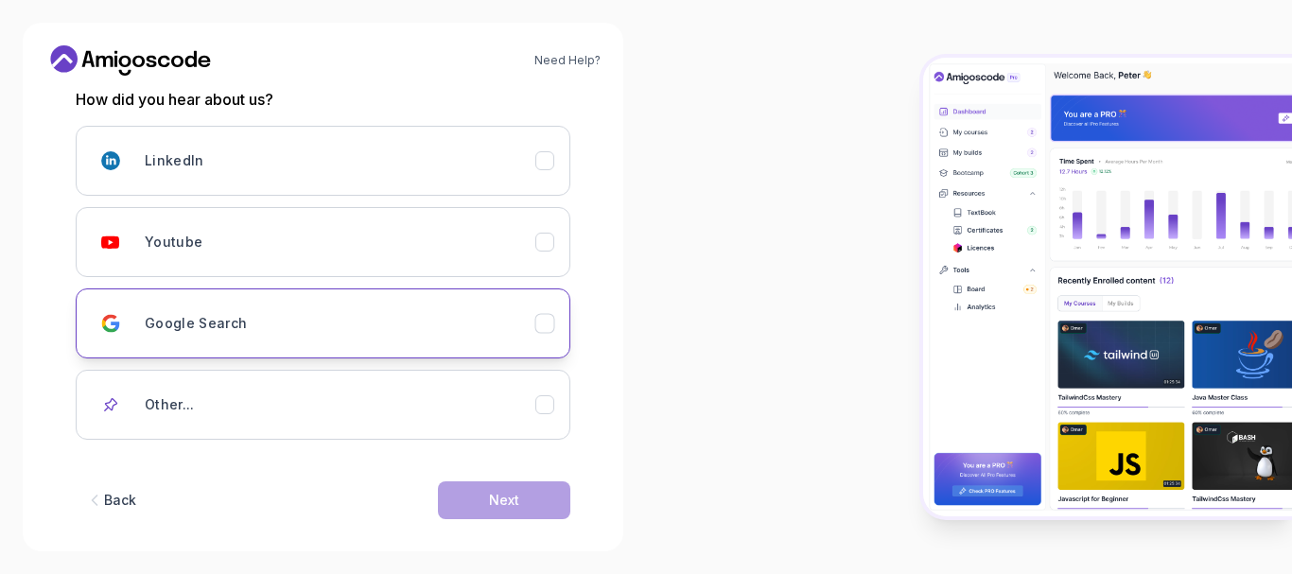
click at [542, 321] on icon "Google Search" at bounding box center [545, 324] width 18 height 18
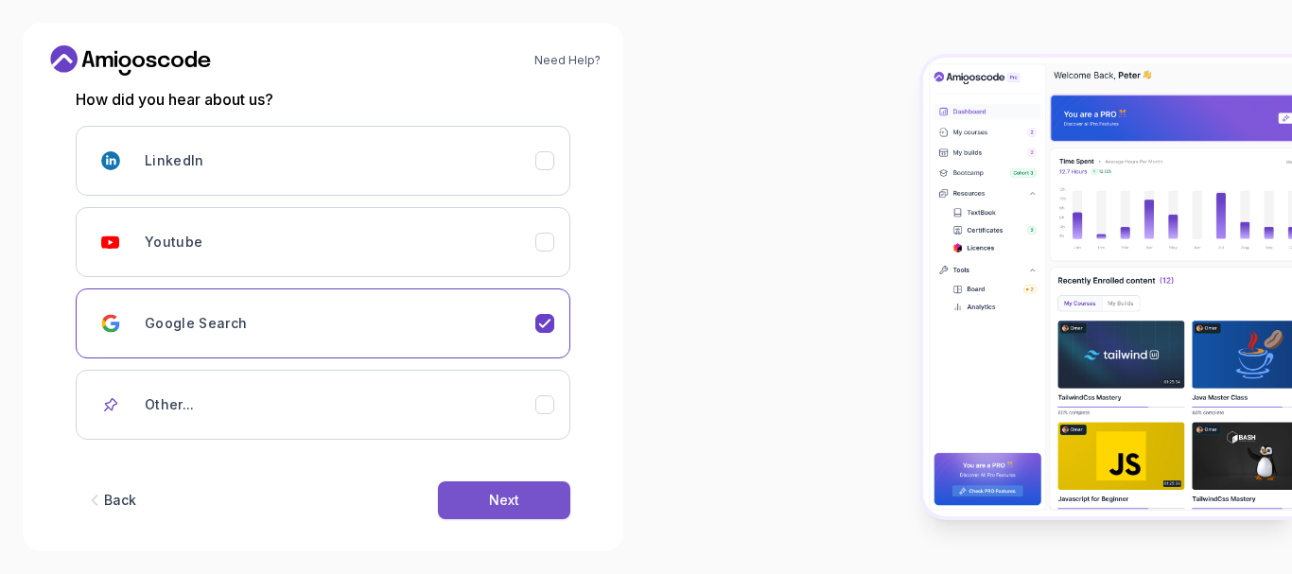
click at [496, 511] on button "Next" at bounding box center [504, 500] width 132 height 38
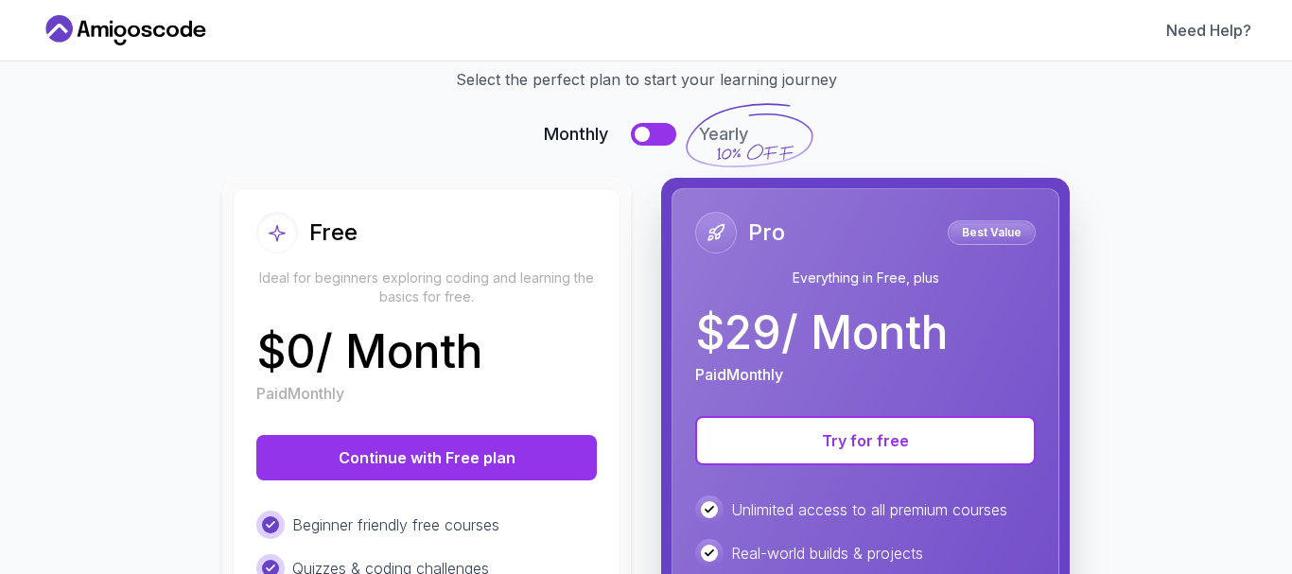
scroll to position [87, 0]
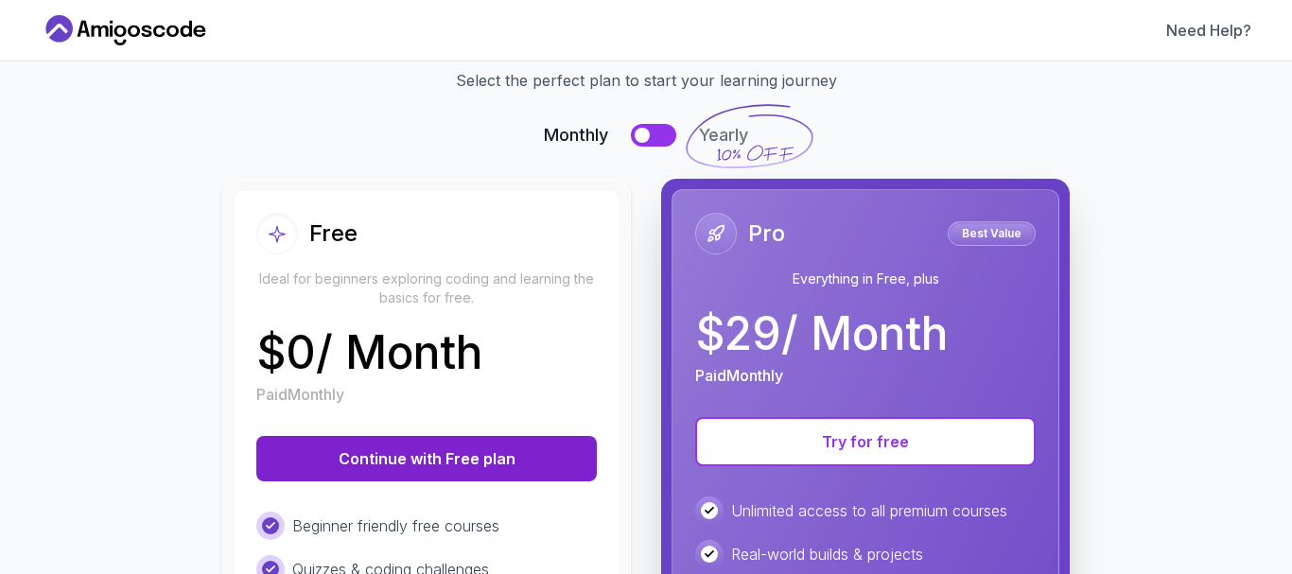
click at [289, 457] on button "Continue with Free plan" at bounding box center [426, 458] width 341 height 45
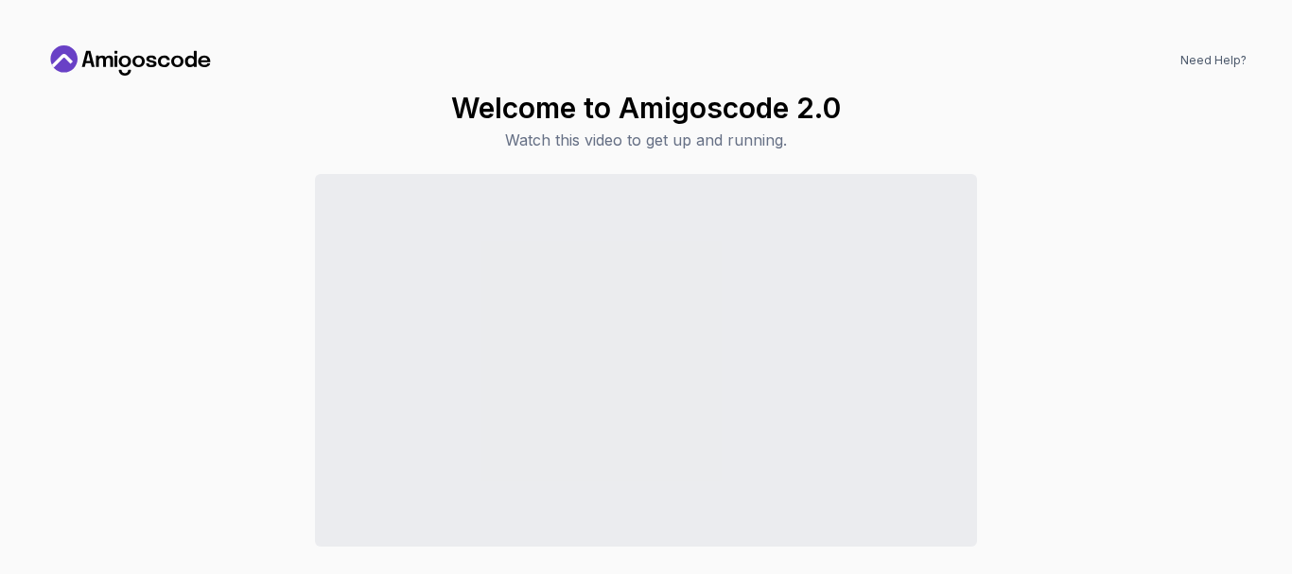
click at [169, 71] on icon at bounding box center [130, 60] width 170 height 30
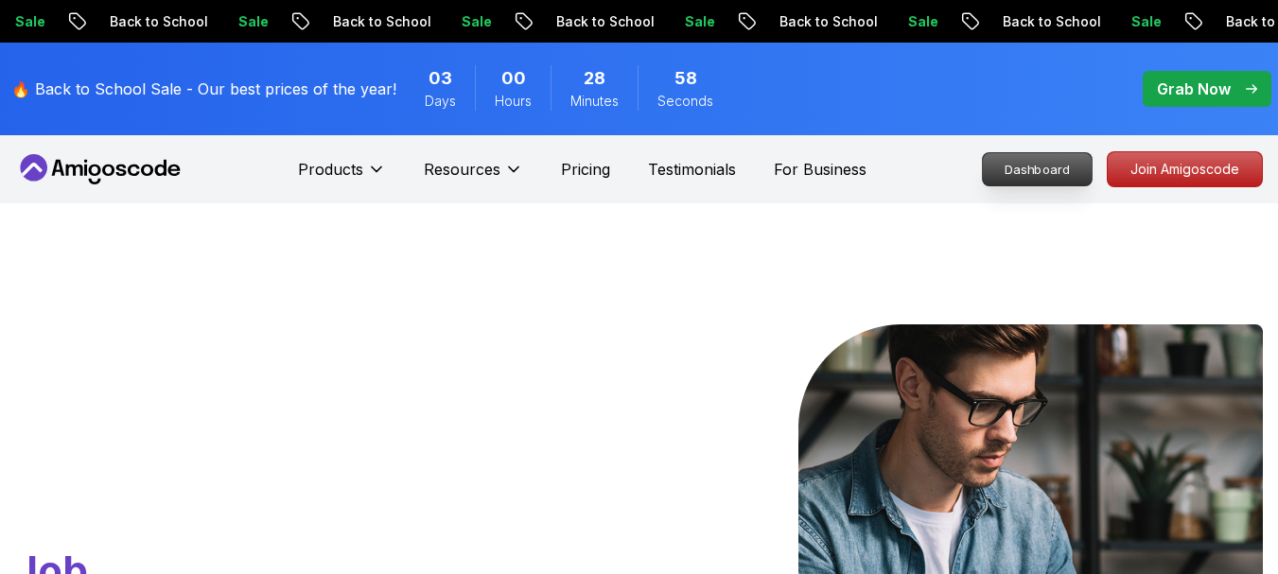
click at [1042, 178] on p "Dashboard" at bounding box center [1037, 169] width 109 height 32
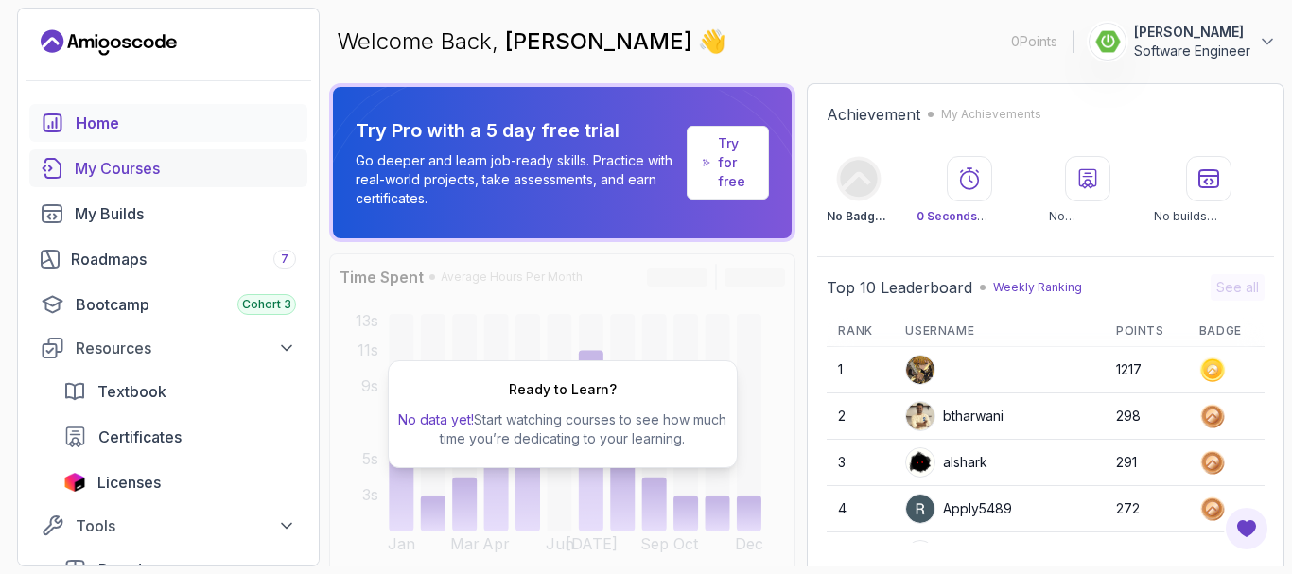
click at [110, 176] on div "My Courses" at bounding box center [185, 168] width 221 height 23
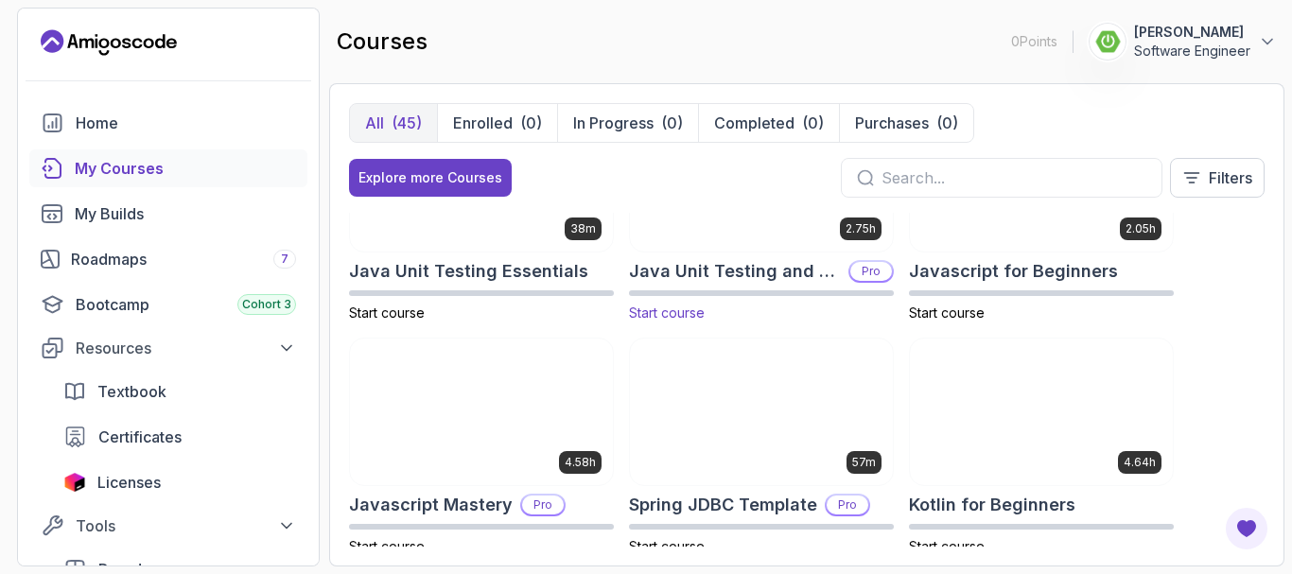
scroll to position [1983, 0]
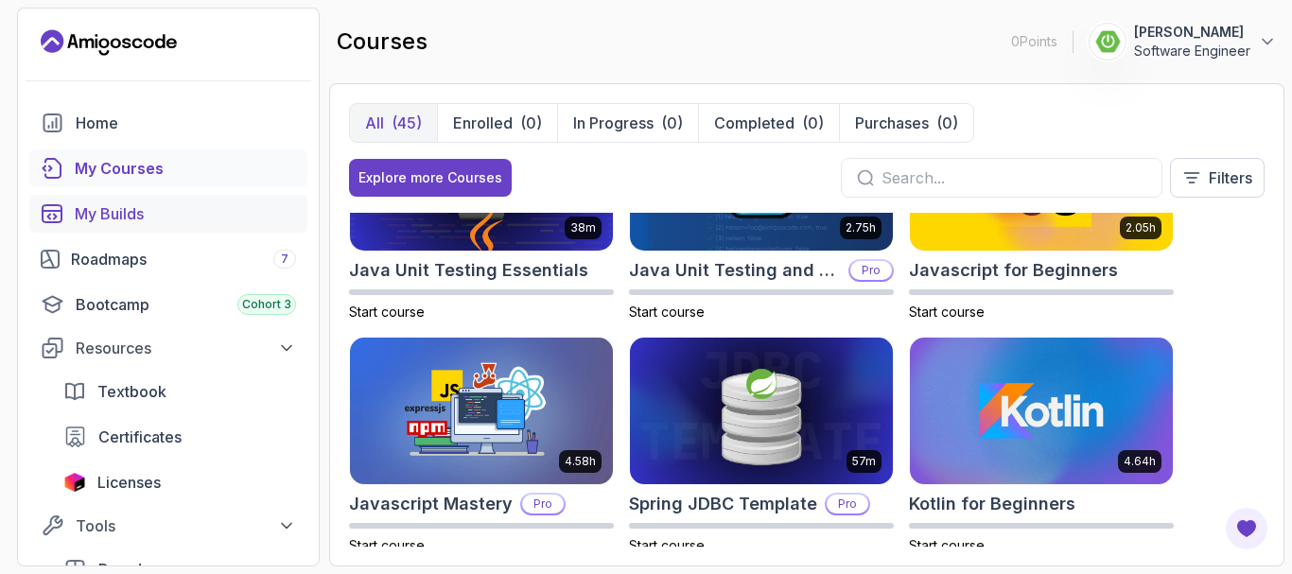
click at [109, 206] on div "My Builds" at bounding box center [185, 213] width 221 height 23
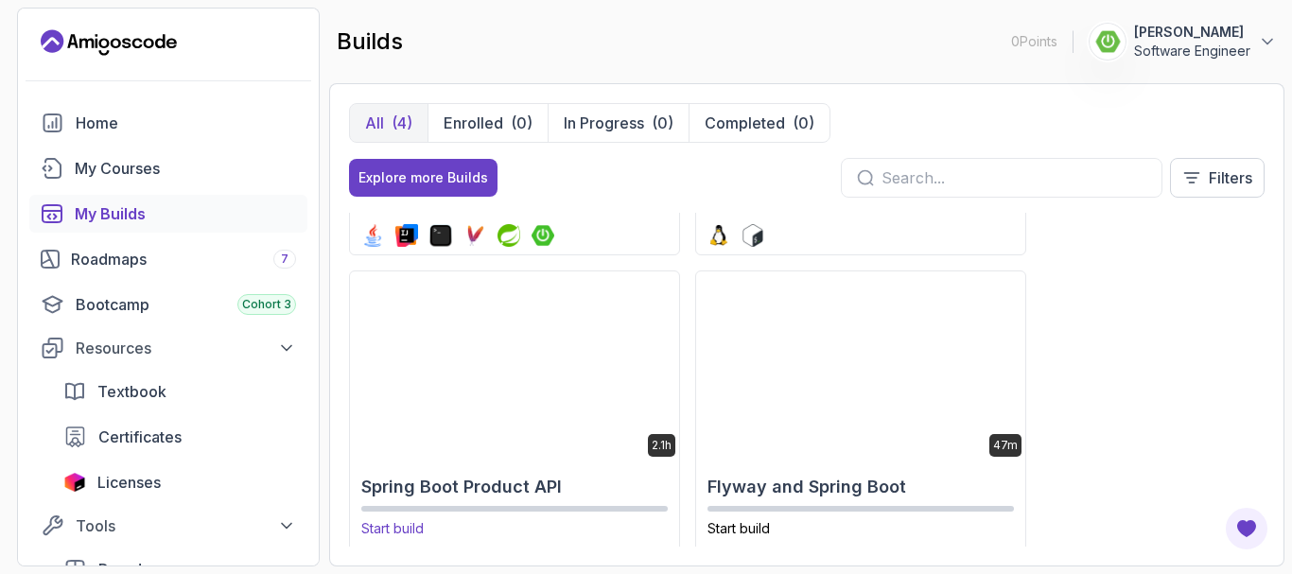
scroll to position [328, 0]
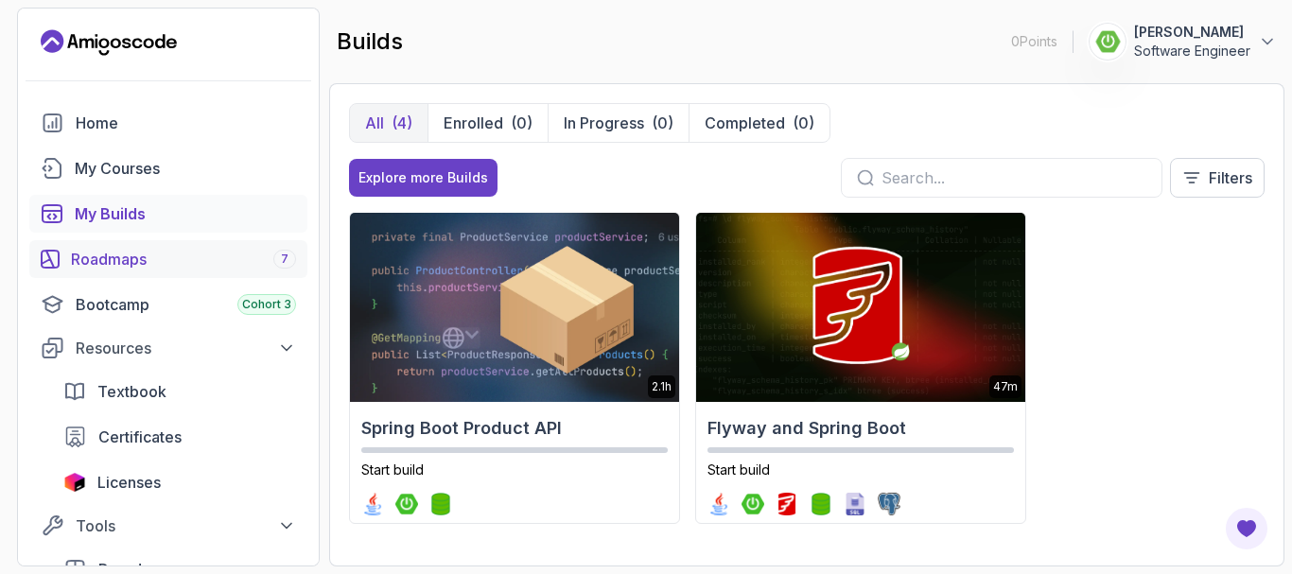
click at [103, 259] on div "Roadmaps 7" at bounding box center [183, 259] width 225 height 23
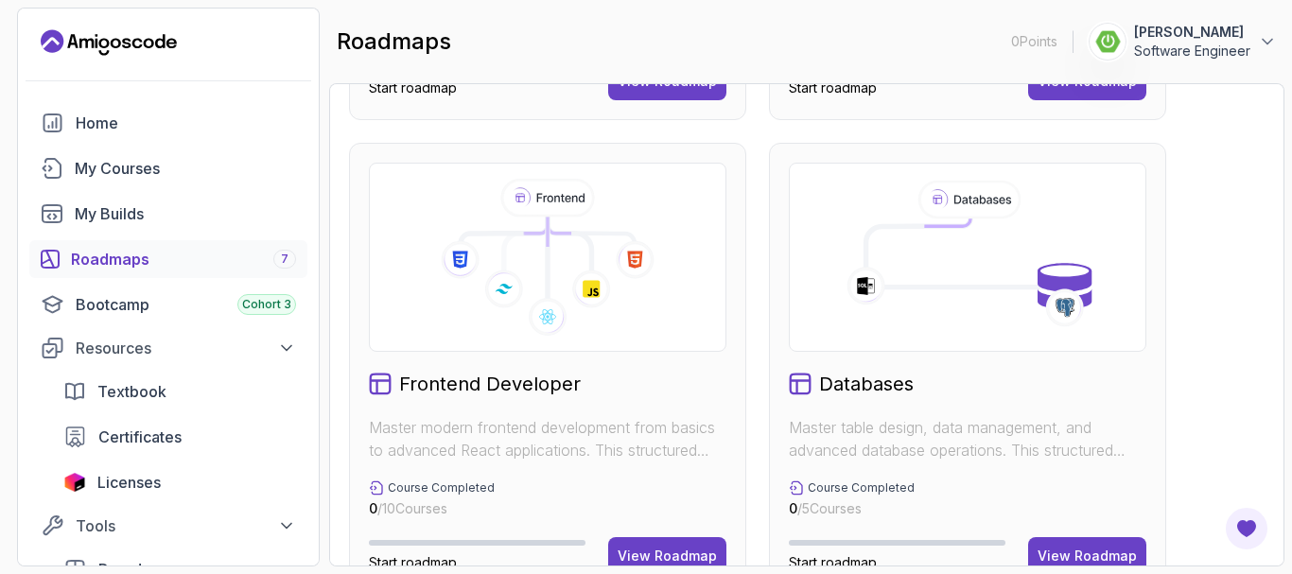
scroll to position [911, 0]
click at [151, 441] on span "Certificates" at bounding box center [139, 437] width 83 height 23
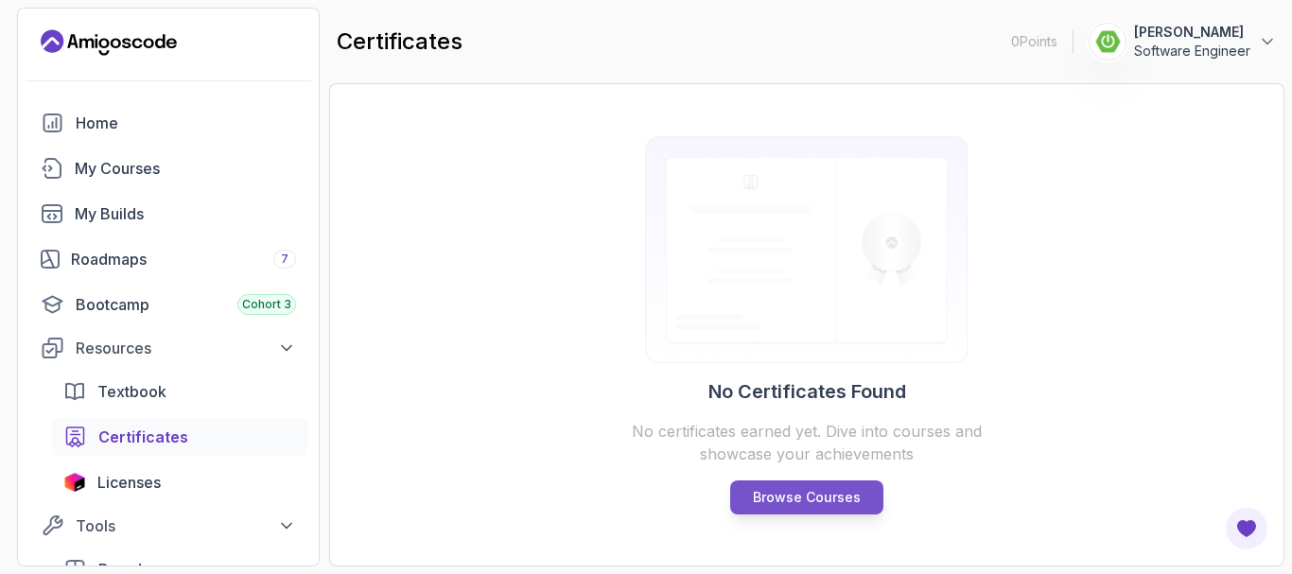
click at [783, 505] on p "Browse Courses" at bounding box center [807, 497] width 108 height 19
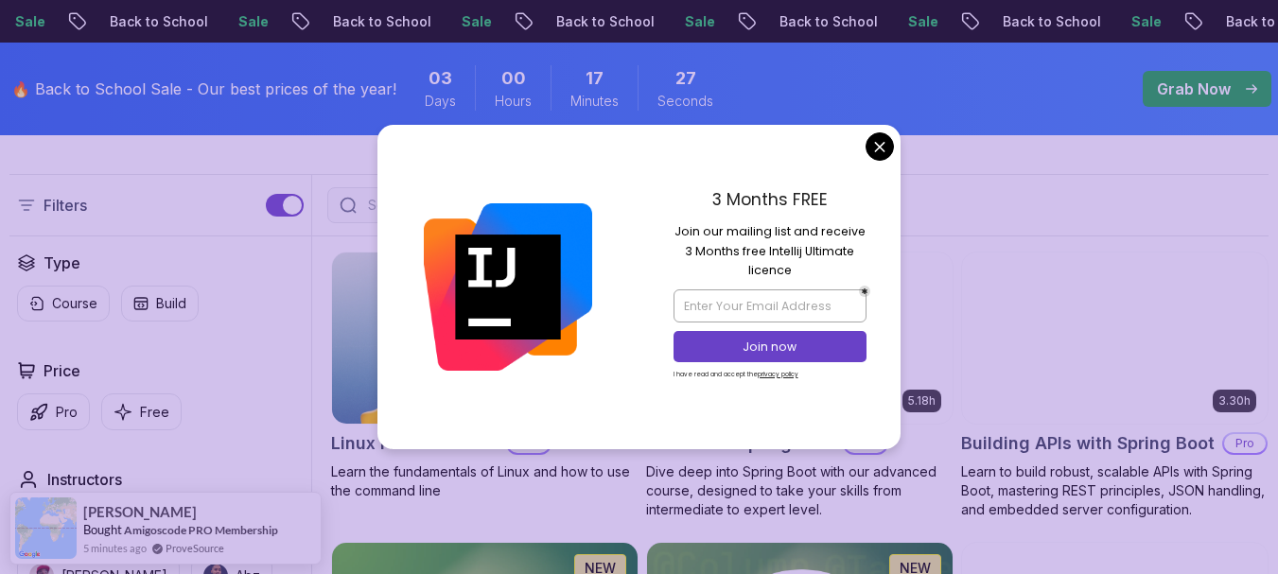
scroll to position [479, 0]
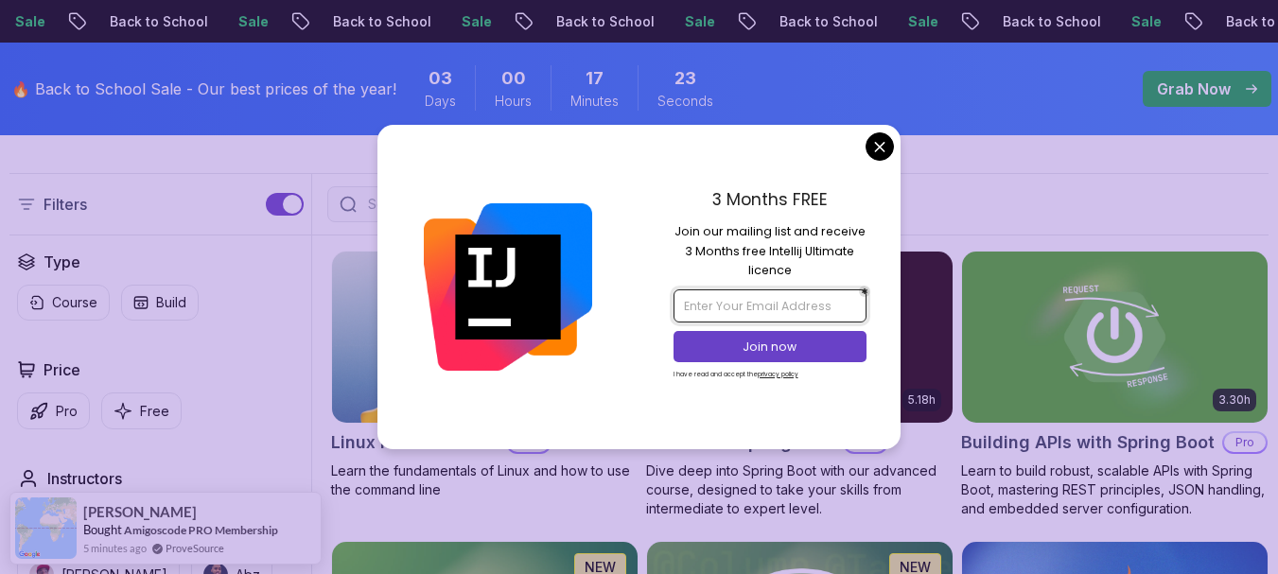
click at [747, 315] on input "email" at bounding box center [769, 305] width 193 height 32
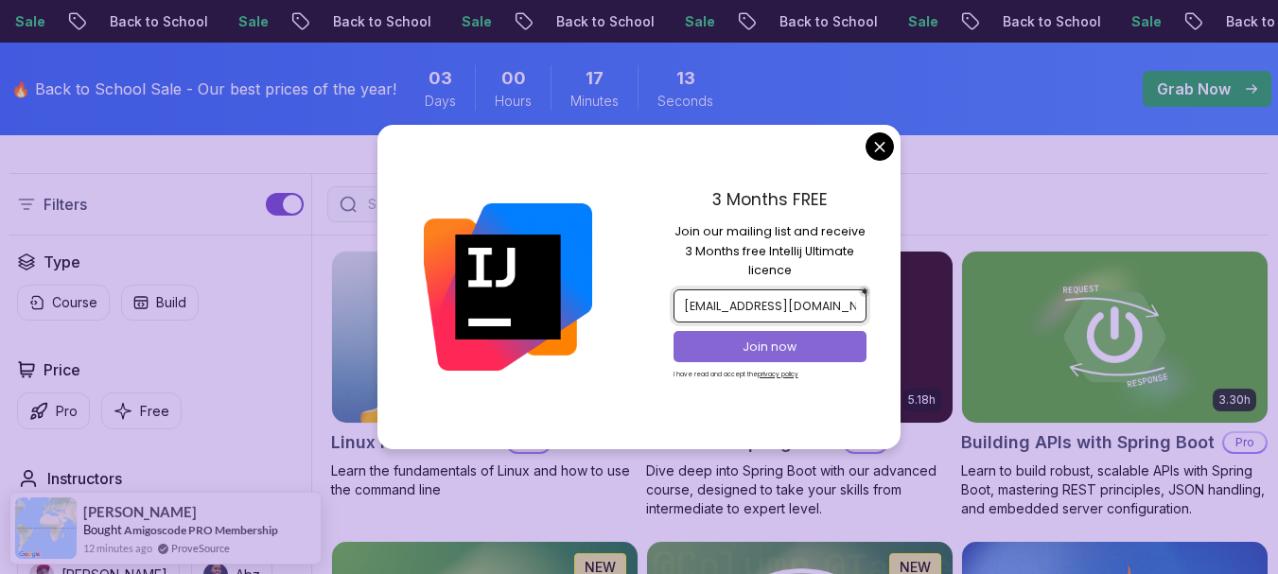
type input "[EMAIL_ADDRESS][DOMAIN_NAME]"
click at [771, 350] on p "Join now" at bounding box center [769, 347] width 157 height 17
